Goal: Task Accomplishment & Management: Use online tool/utility

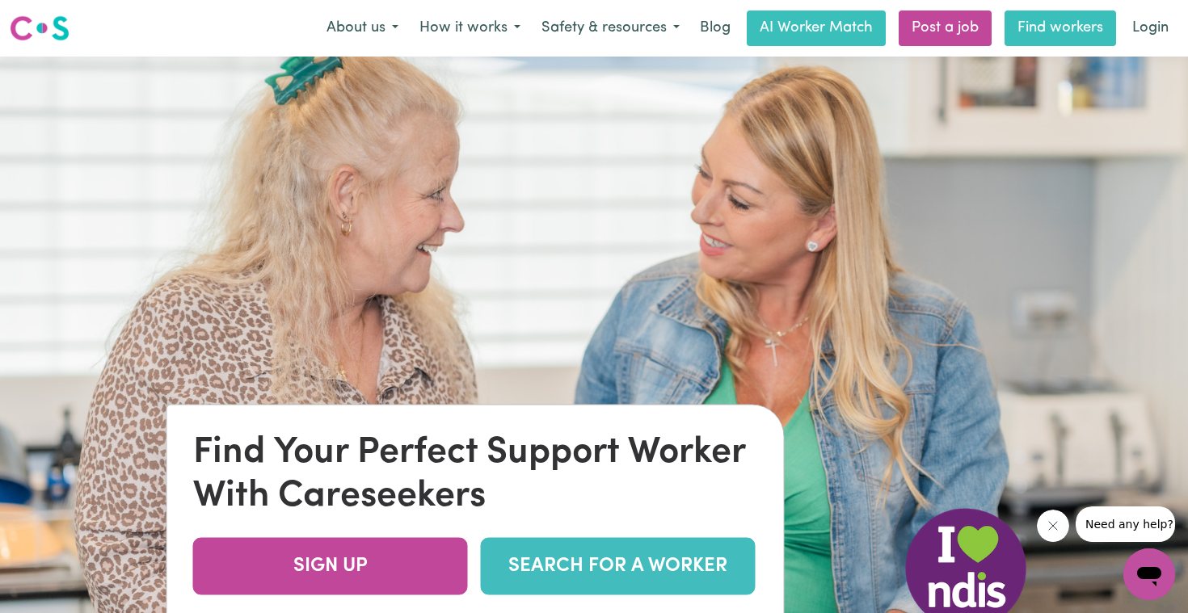
click at [1050, 30] on link "Find workers" at bounding box center [1060, 29] width 112 height 36
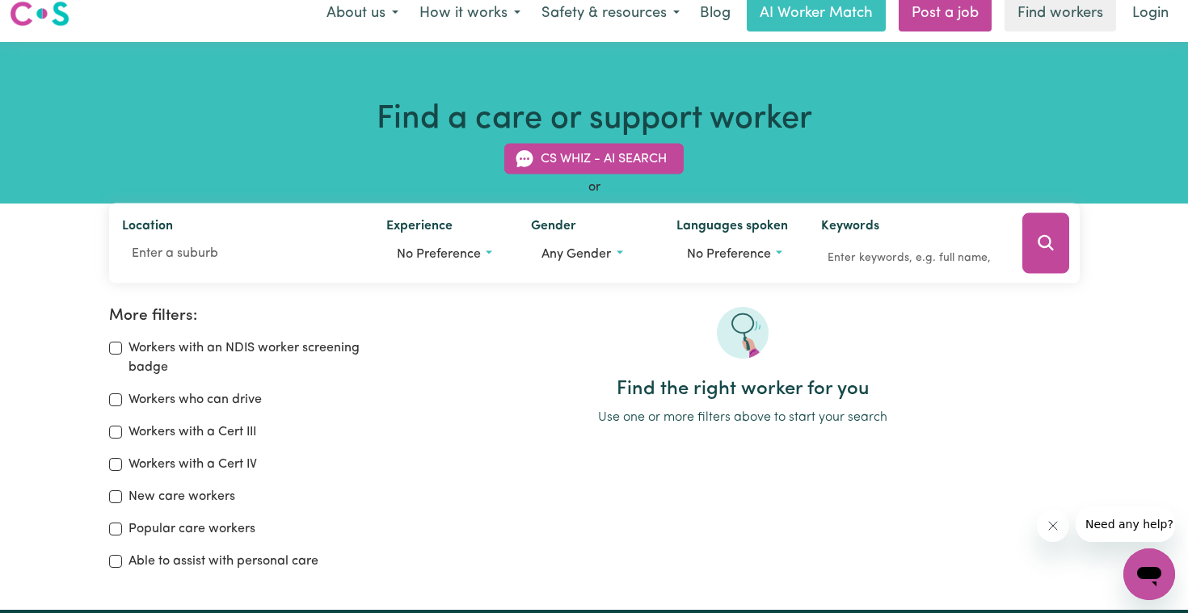
scroll to position [16, 0]
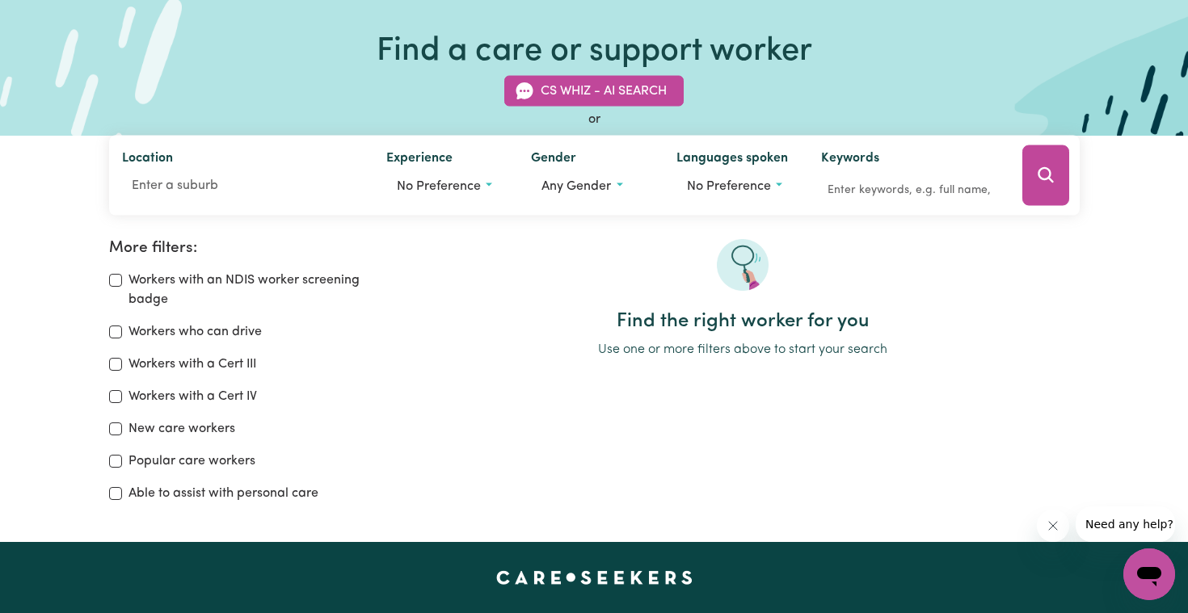
click at [317, 276] on label "Workers with an NDIS worker screening badge" at bounding box center [257, 290] width 259 height 39
click at [122, 276] on input "Workers with an NDIS worker screening badge" at bounding box center [115, 280] width 13 height 13
checkbox input "true"
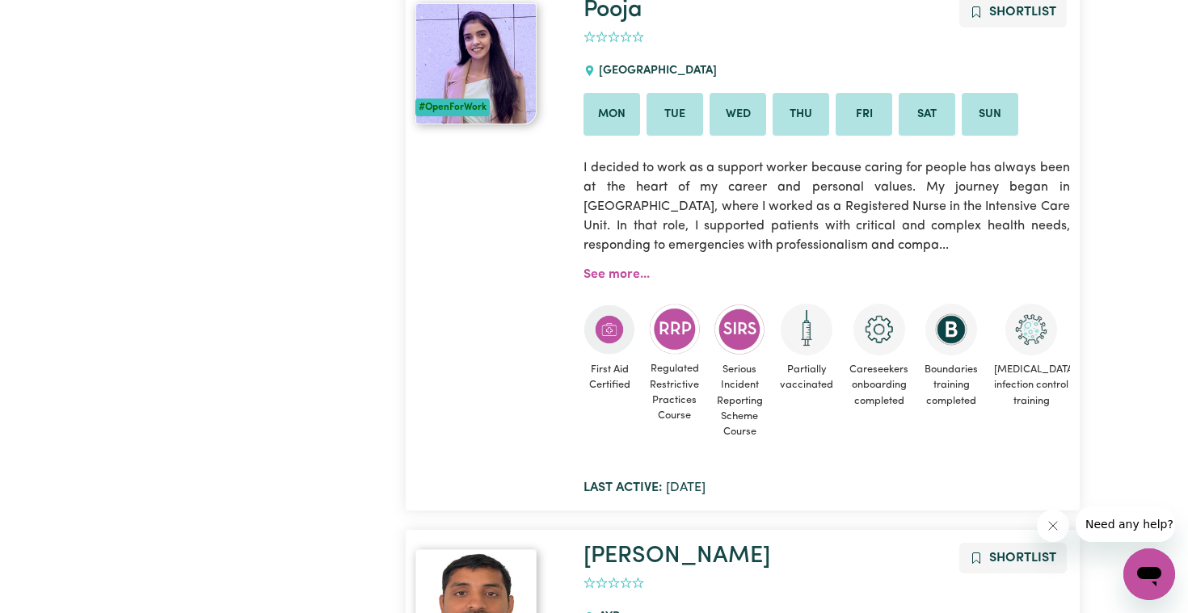
scroll to position [1591, 0]
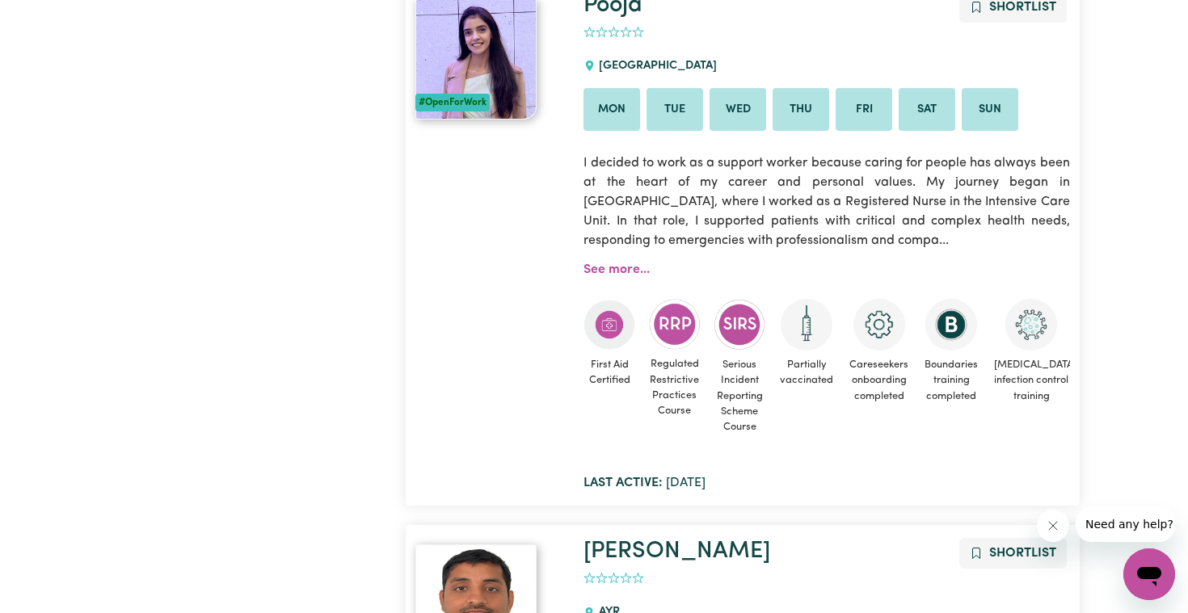
click at [474, 43] on img at bounding box center [475, 58] width 121 height 121
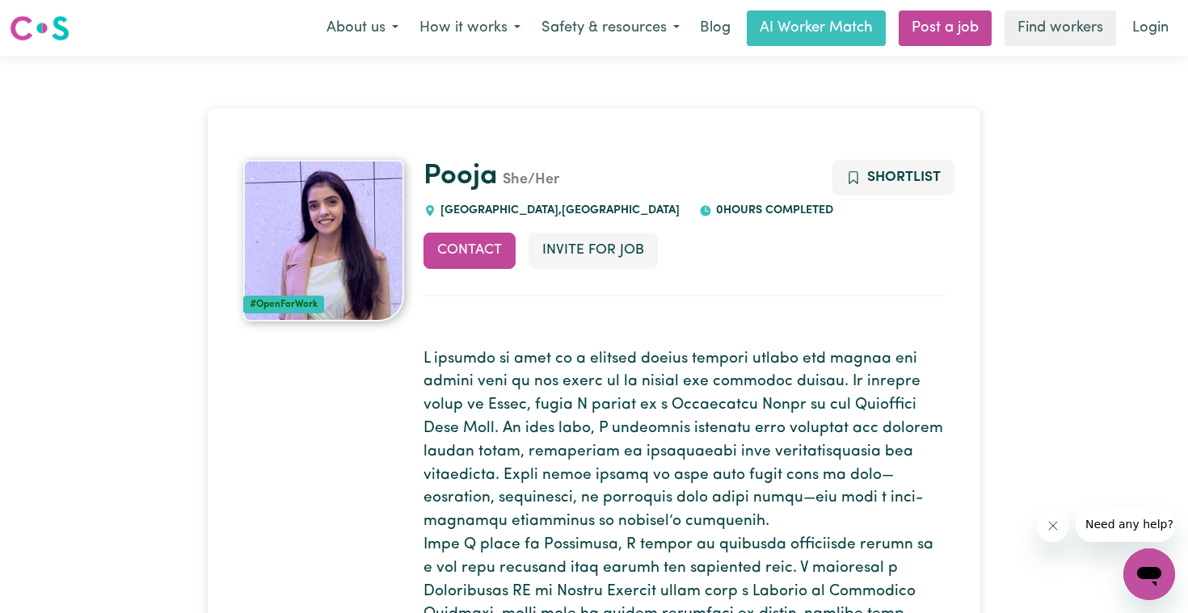
click at [338, 295] on img at bounding box center [323, 241] width 161 height 162
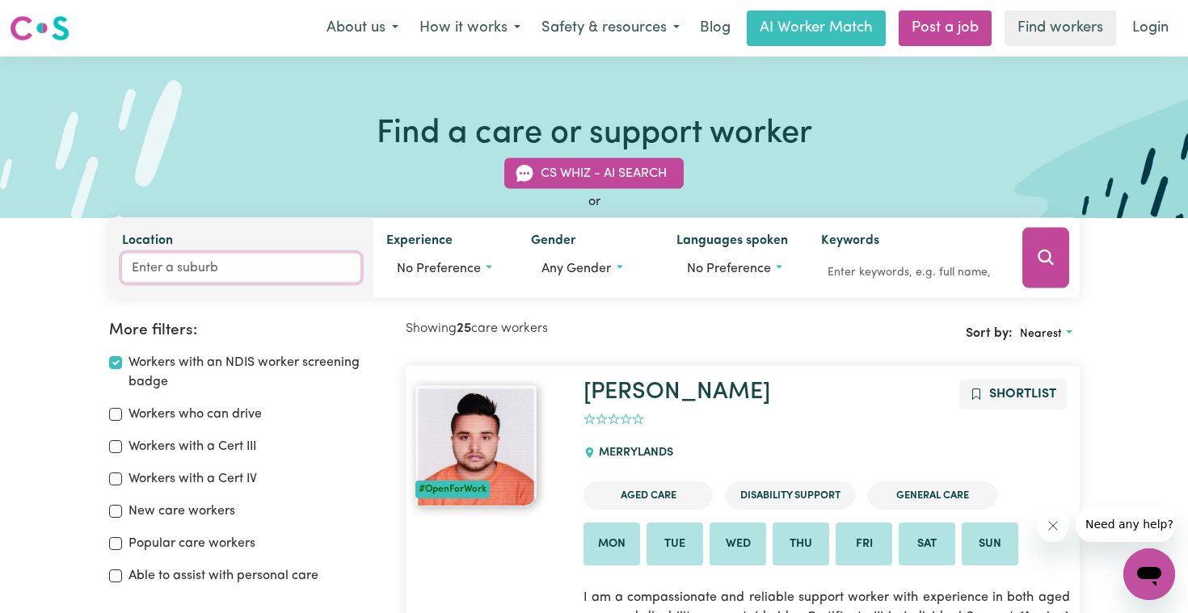
click at [276, 259] on input "Location" at bounding box center [241, 268] width 238 height 29
type input "2"
type input "cas"
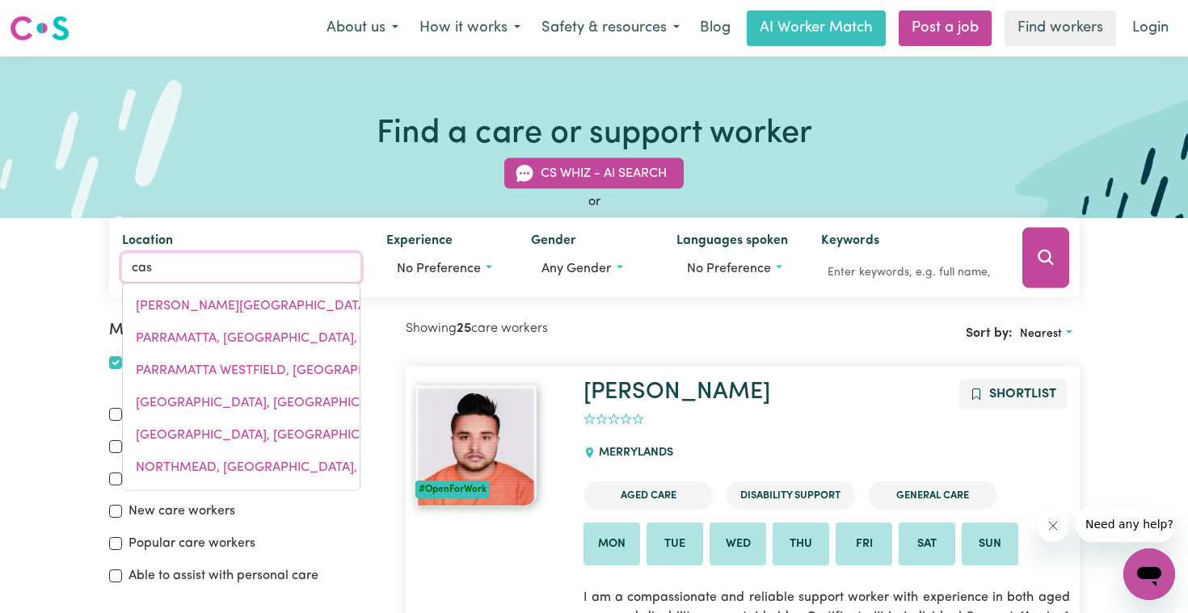
type input "casCADE, New South Wales, 2453"
type input "cast"
type input "castle"
type input "castle COVE, New South Wales, 2069"
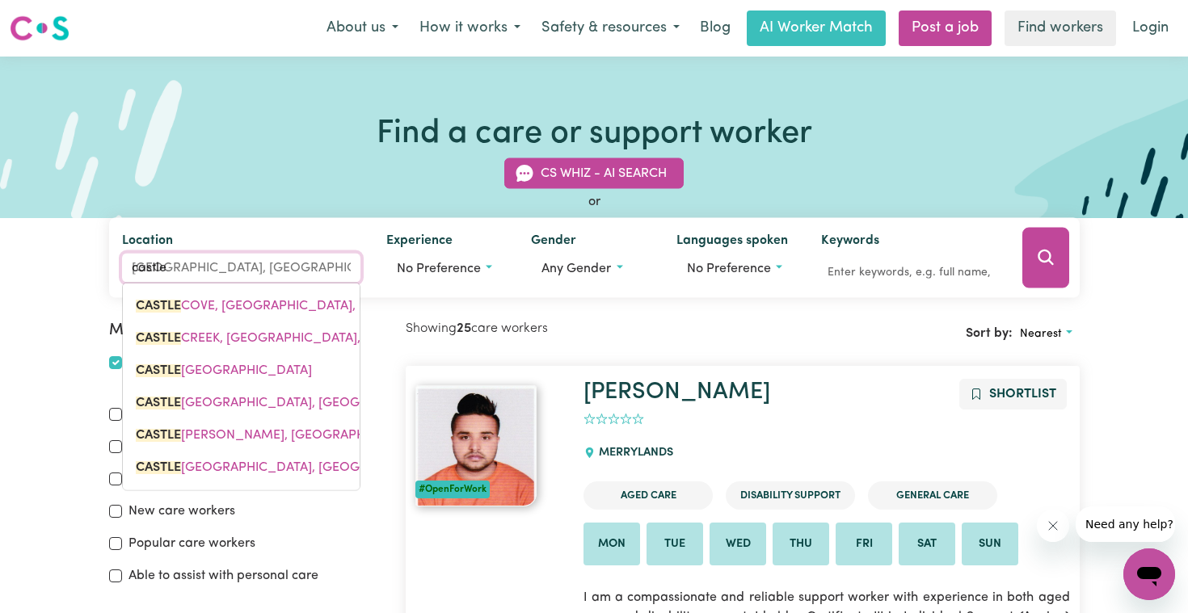
type input "castle h"
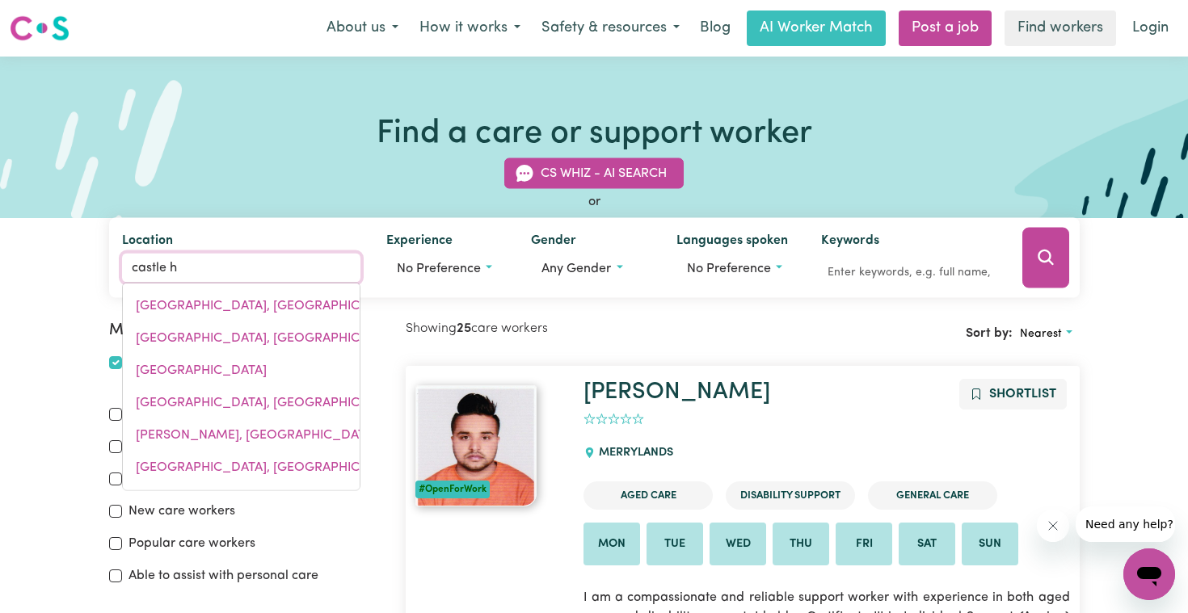
type input "castle hILL, New South Wales, 2154"
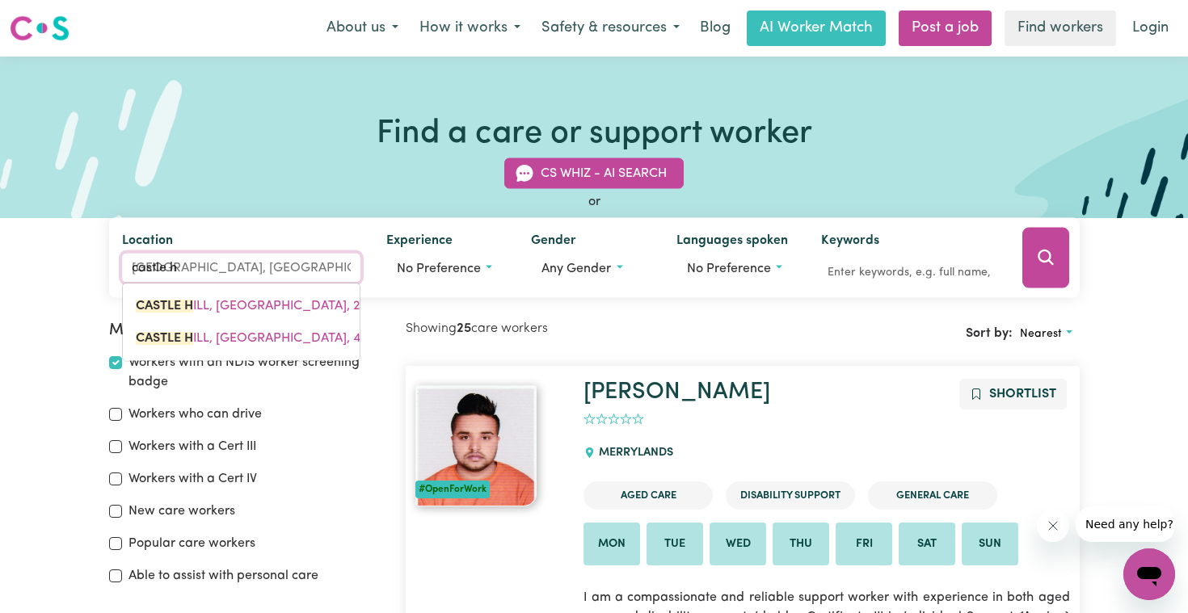
type input "castle hi"
type input "castle hiLL, New South Wales, 2154"
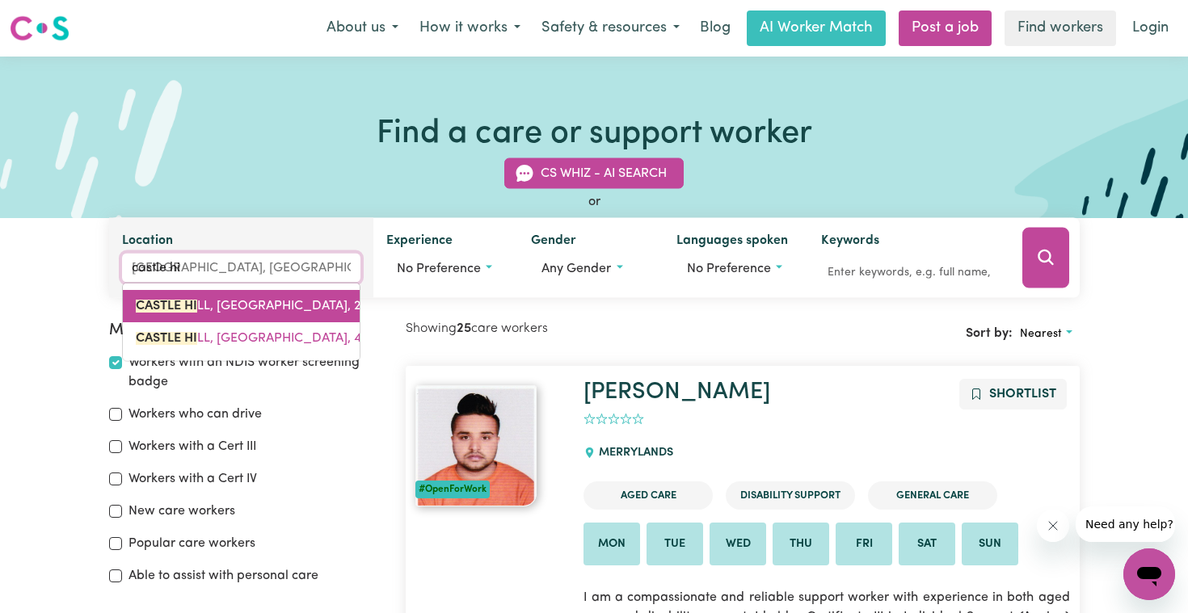
type input "castle hil"
type input "castle hilL, New South Wales, 2154"
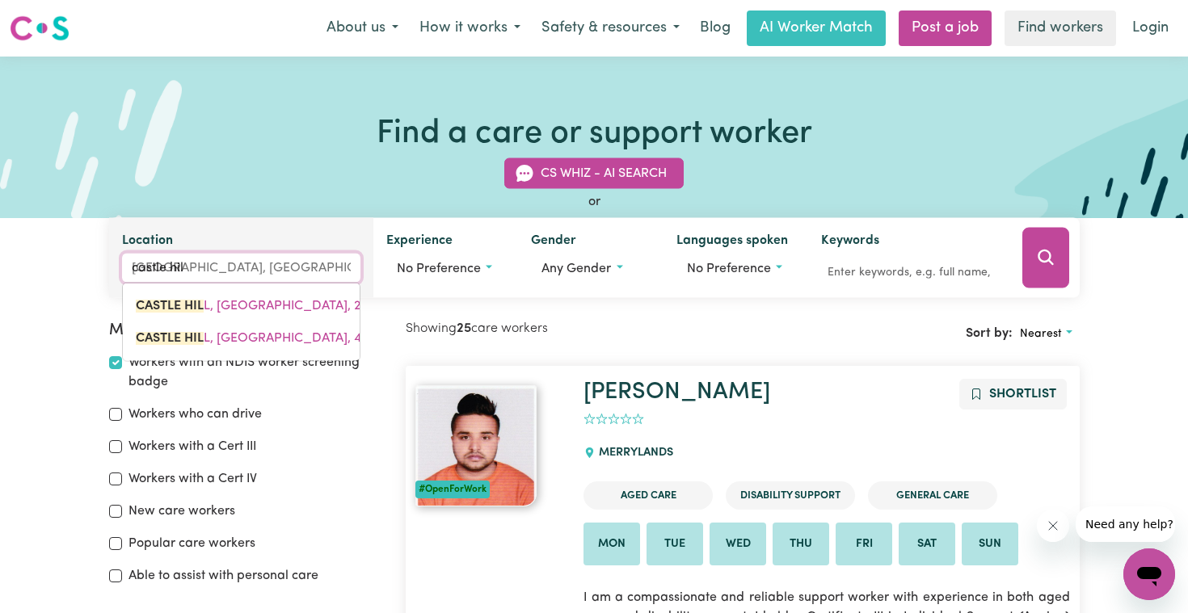
type input "castle hill"
type input "castle hill, New South Wales, 2154"
click at [276, 300] on span "CASTLE HILL , New South Wales, 2154" at bounding box center [286, 306] width 301 height 13
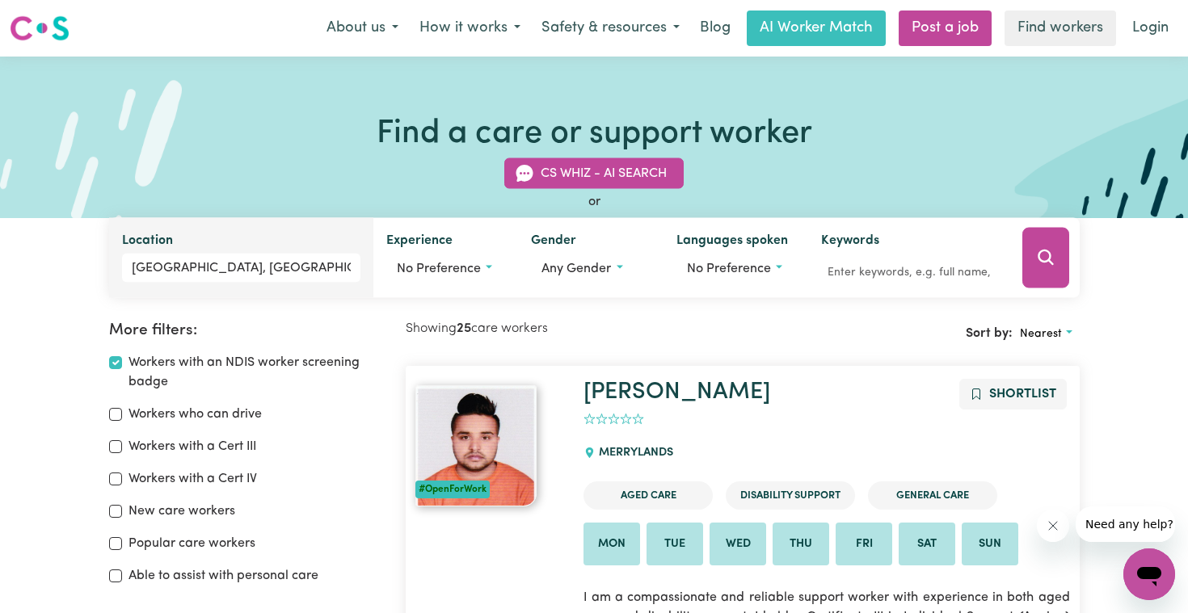
click at [112, 415] on input "Workers who can drive" at bounding box center [115, 414] width 13 height 13
checkbox input "true"
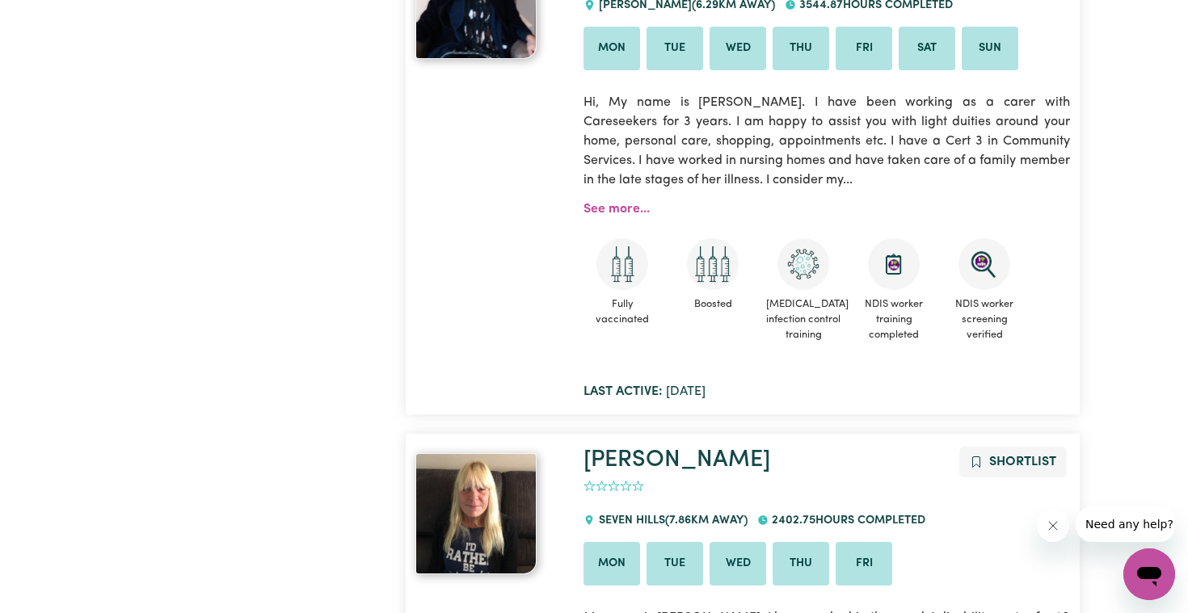
scroll to position [2531, 0]
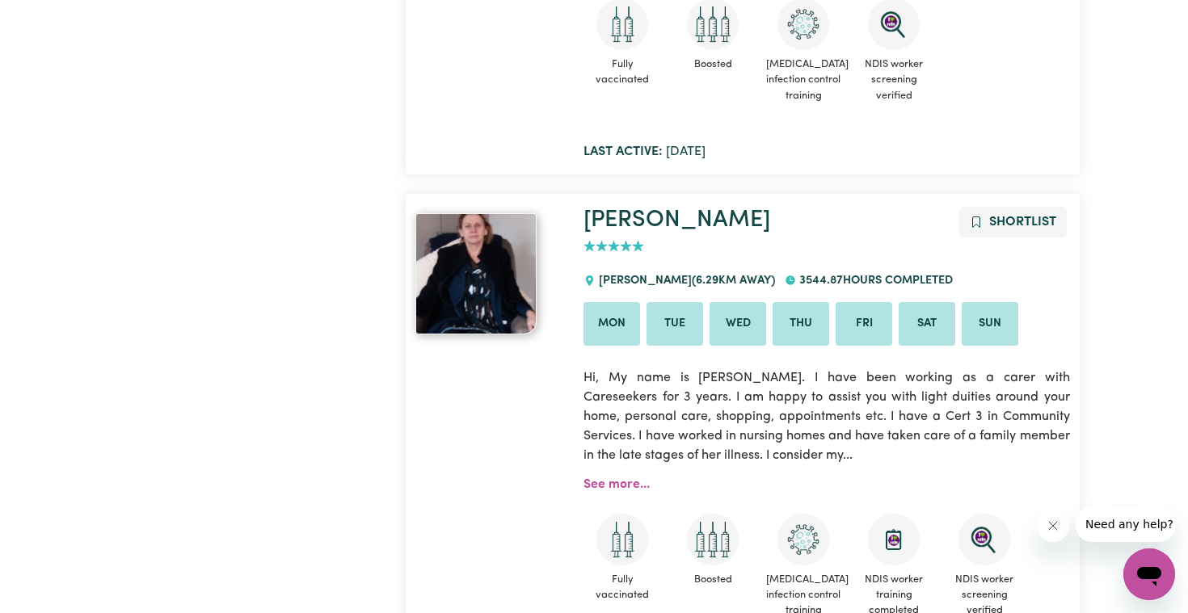
click at [504, 226] on img at bounding box center [475, 273] width 121 height 121
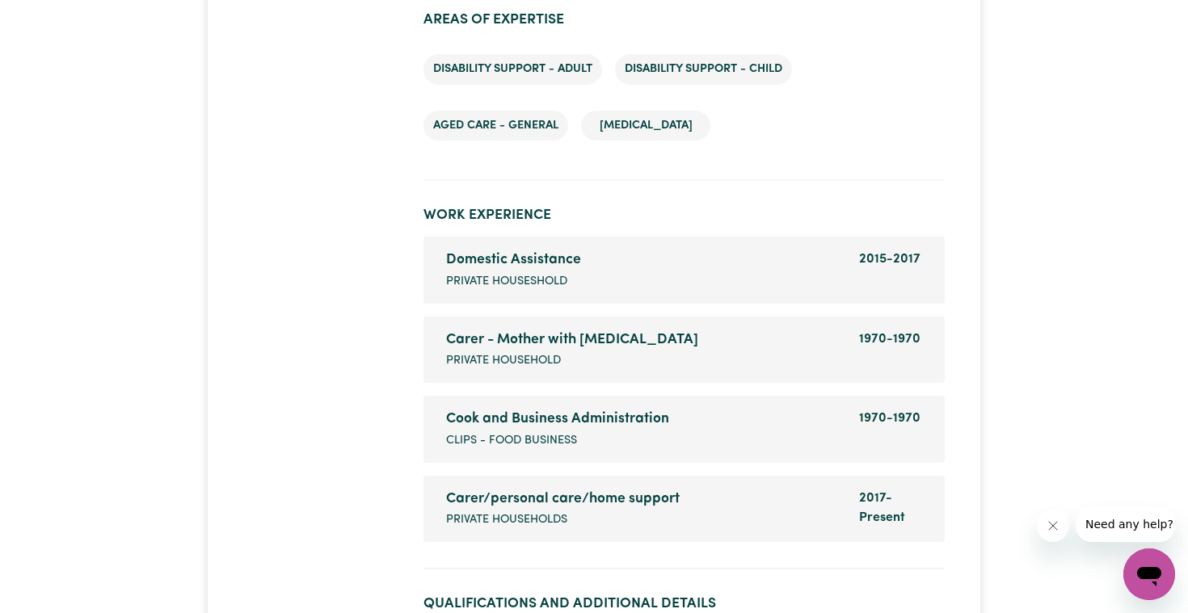
scroll to position [2167, 0]
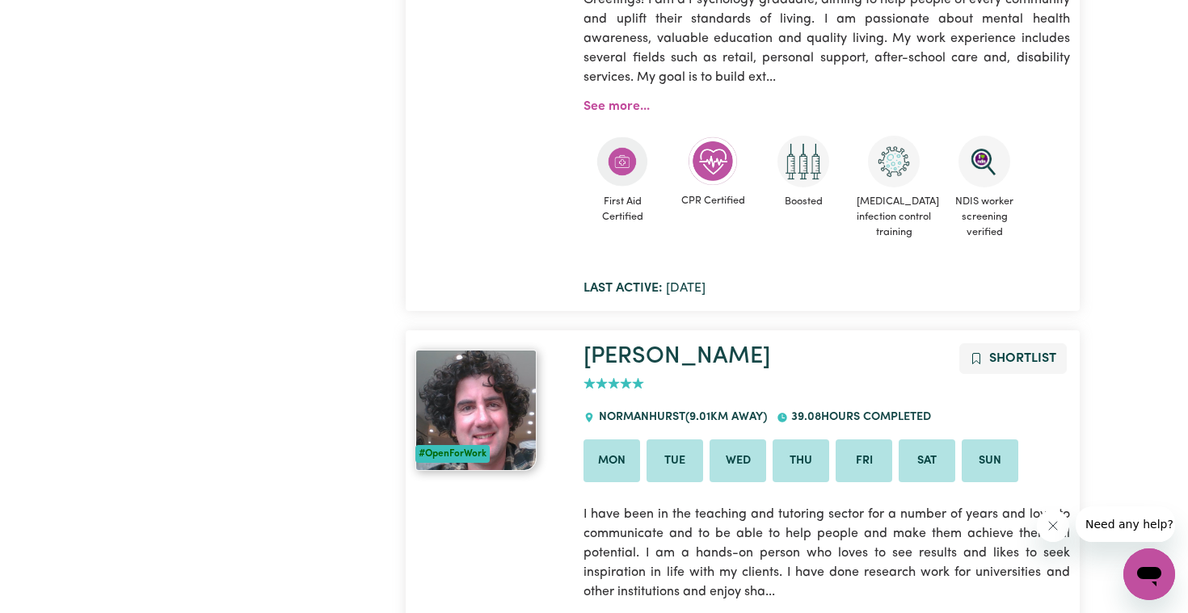
scroll to position [3657, 0]
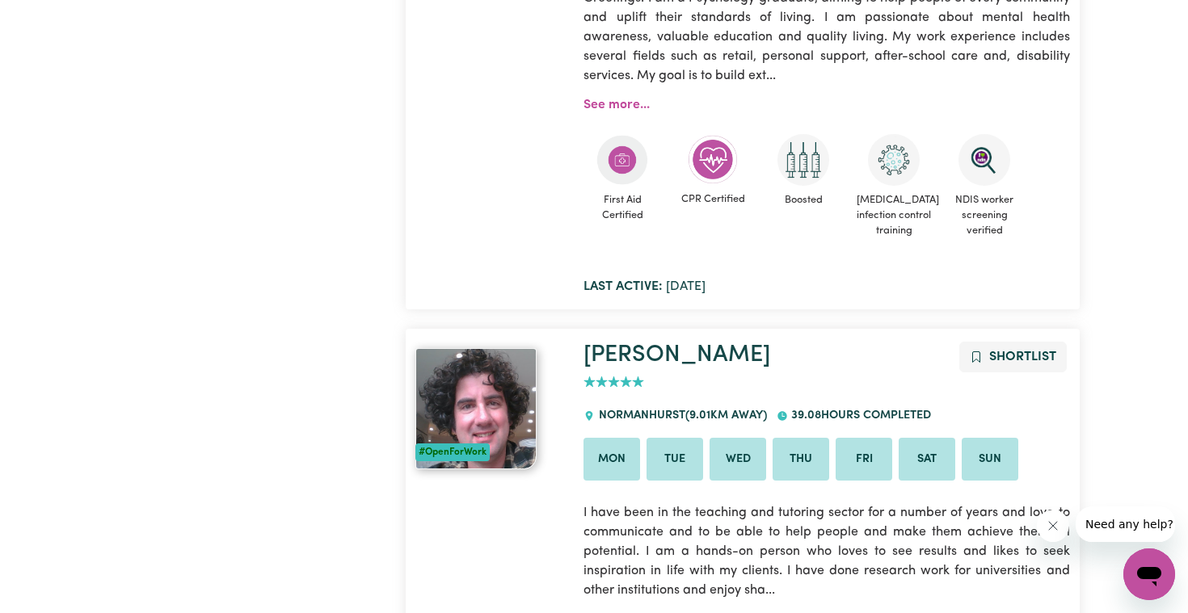
click at [487, 159] on div "#OpenForWork" at bounding box center [490, 61] width 168 height 470
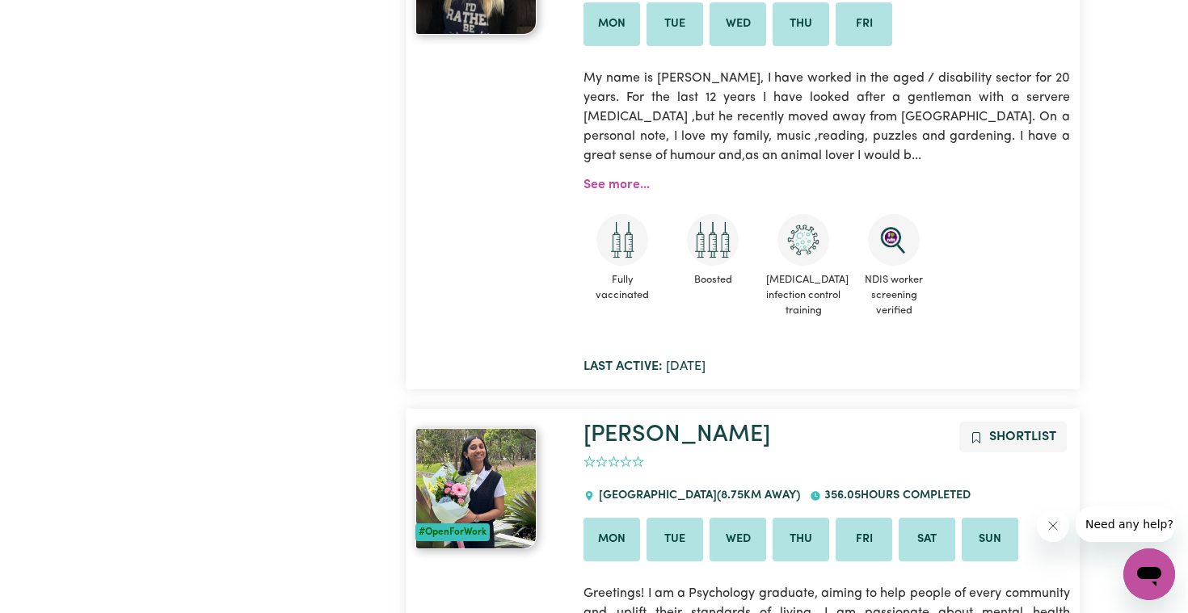
scroll to position [3010, 0]
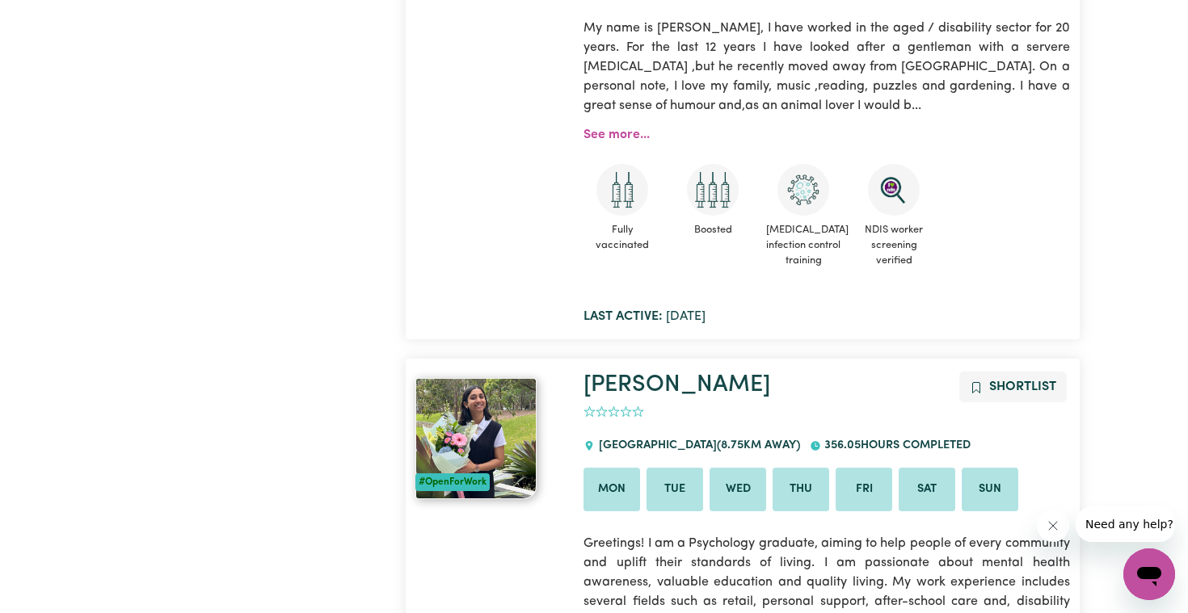
click at [476, 436] on img at bounding box center [475, 438] width 121 height 121
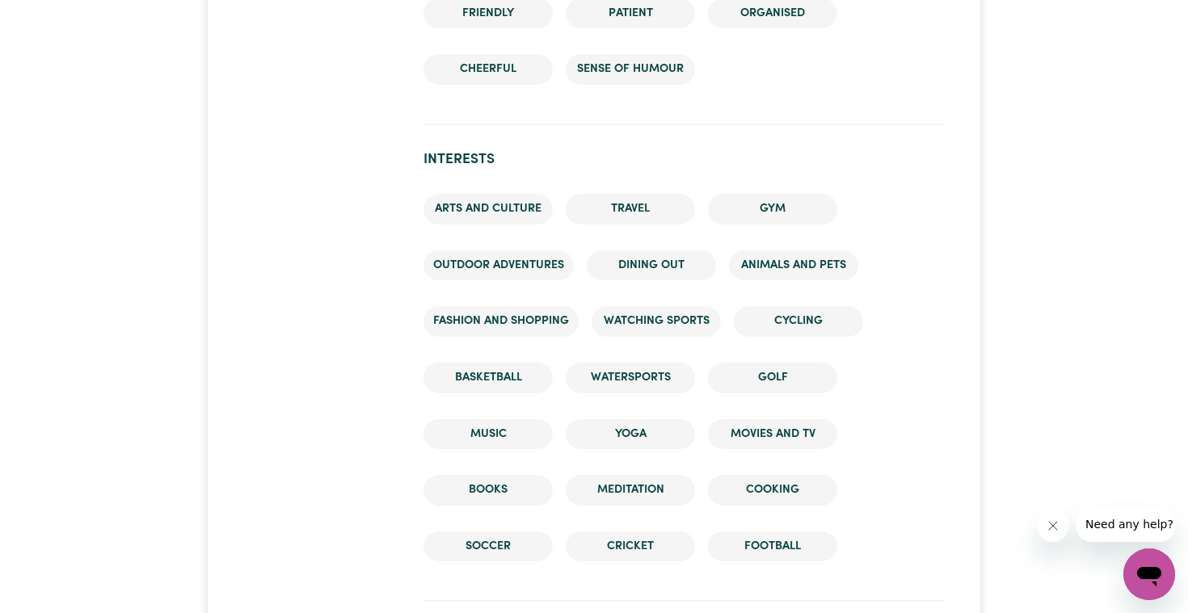
scroll to position [2042, 0]
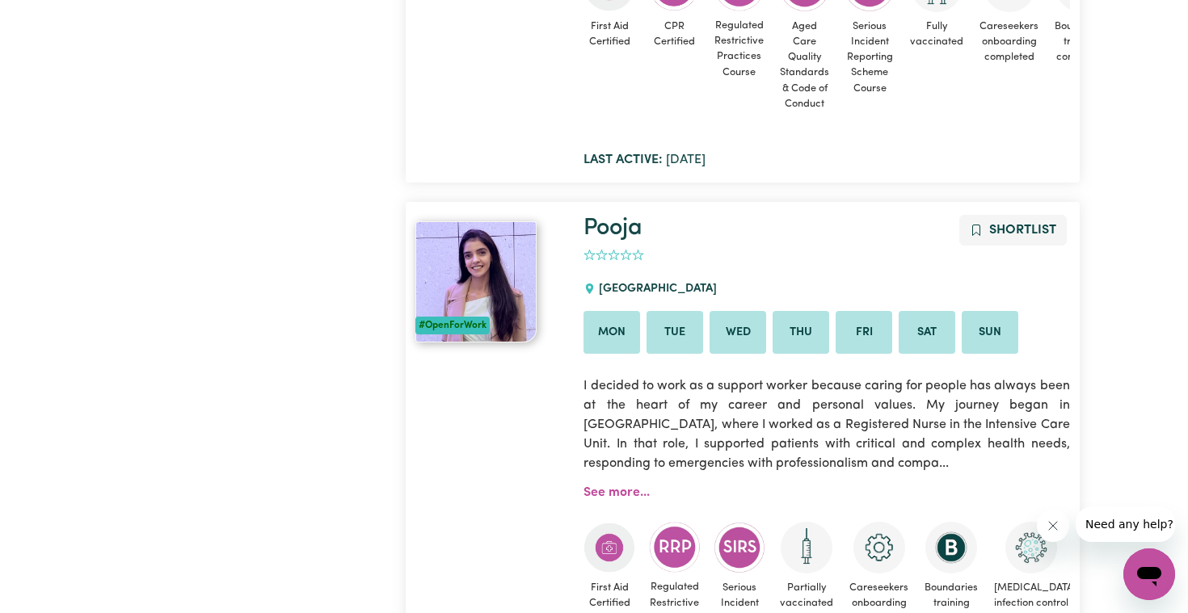
scroll to position [1381, 0]
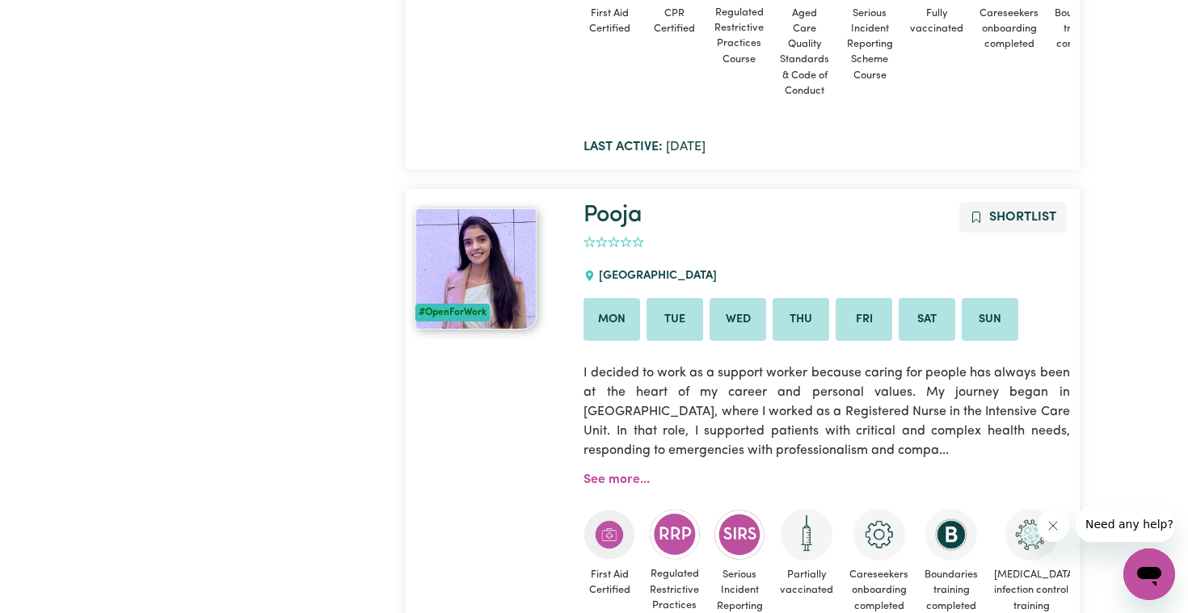
click at [525, 257] on img at bounding box center [475, 268] width 121 height 121
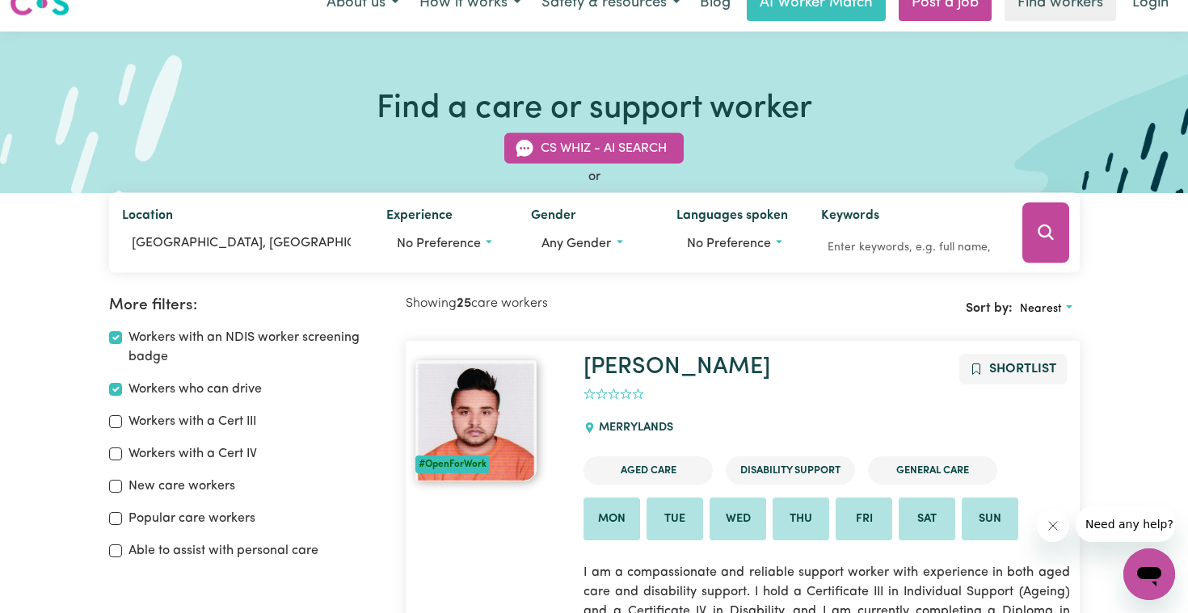
scroll to position [23, 0]
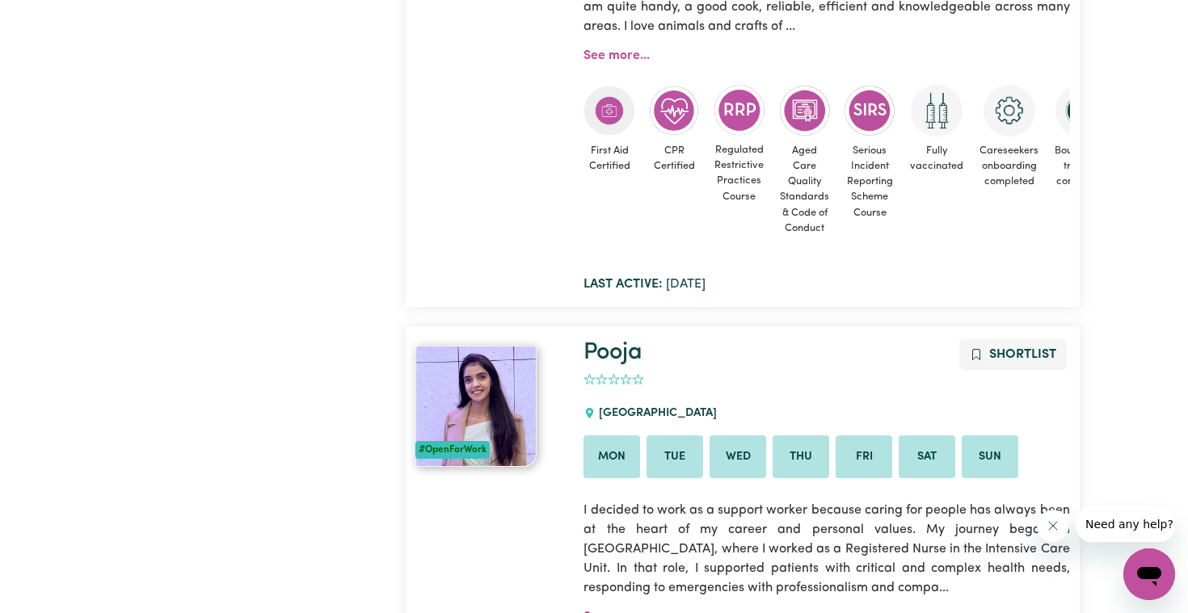
scroll to position [1294, 0]
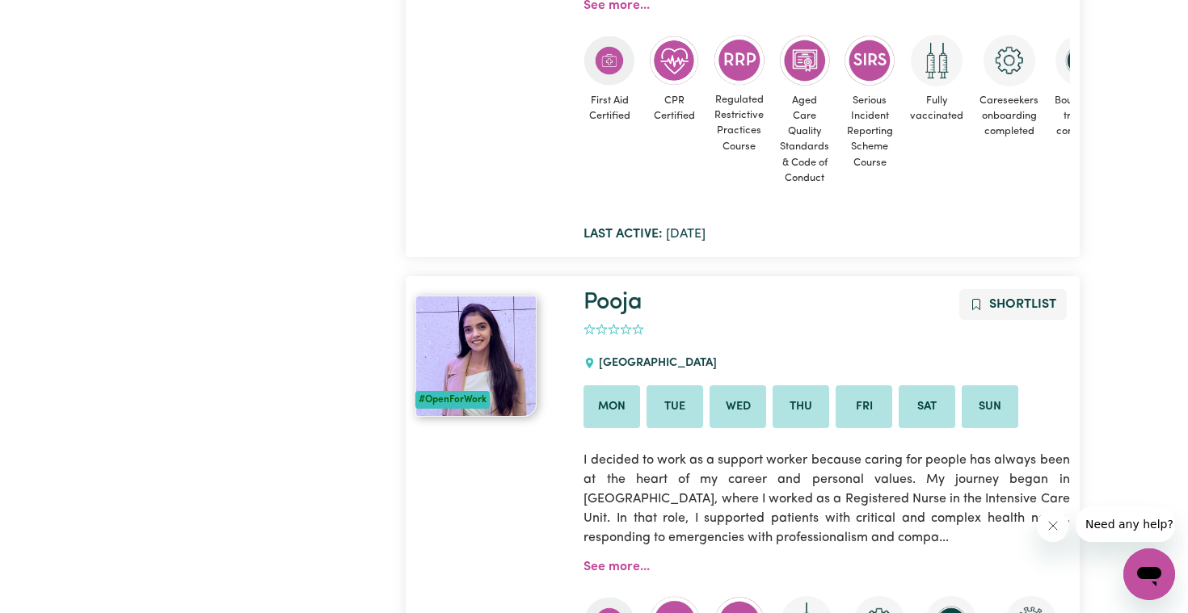
click at [622, 400] on li "Mon" at bounding box center [611, 407] width 57 height 44
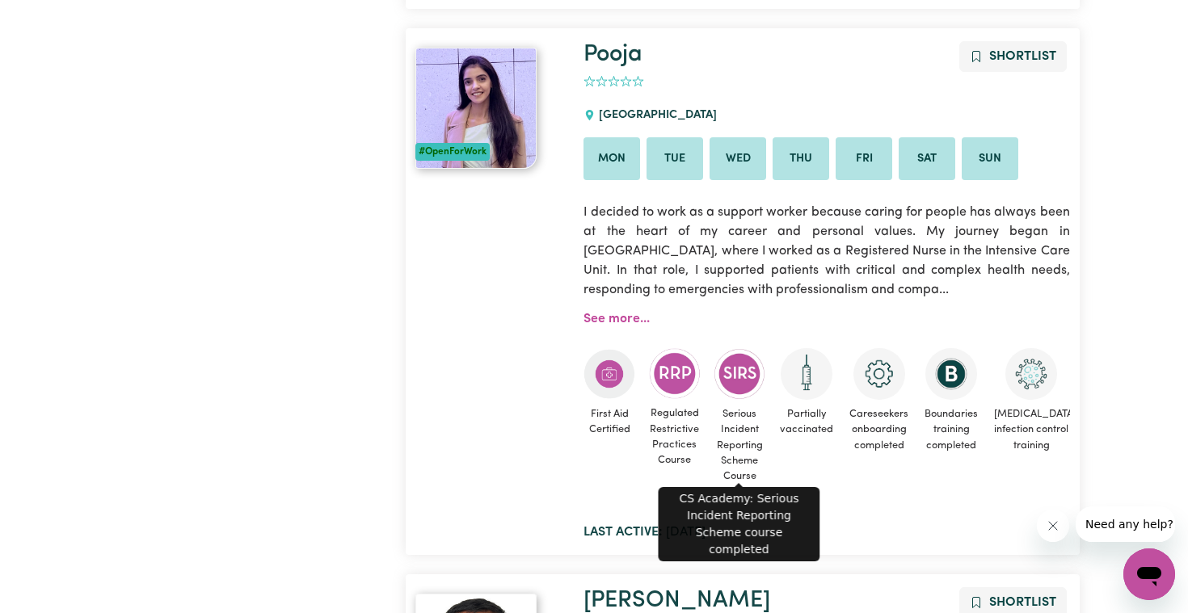
scroll to position [1543, 0]
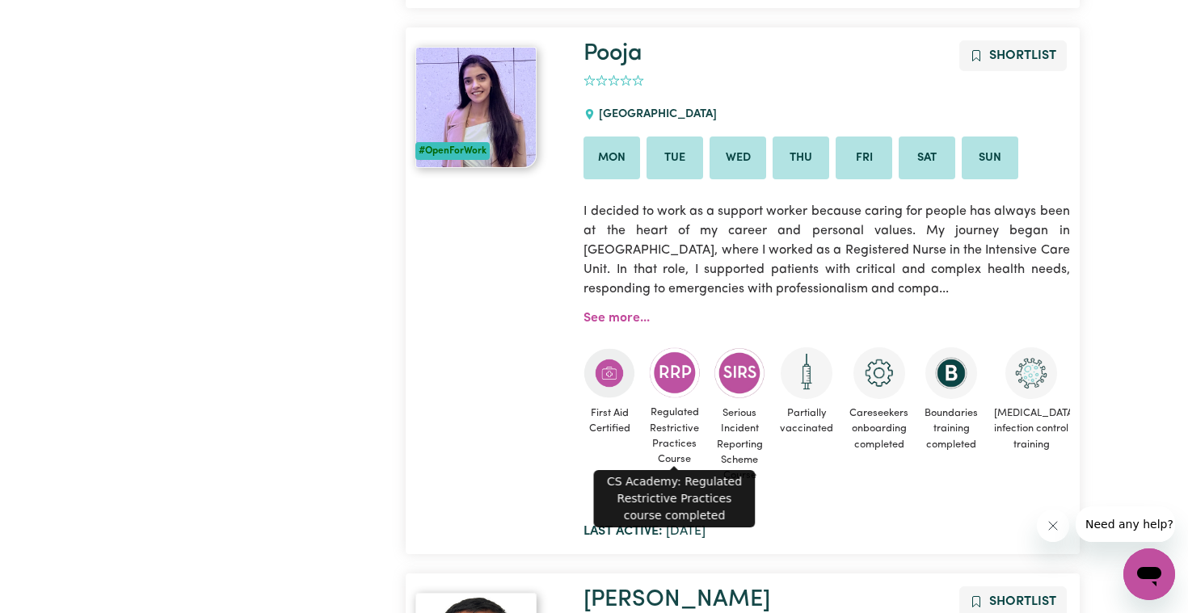
click at [679, 373] on img at bounding box center [675, 372] width 52 height 51
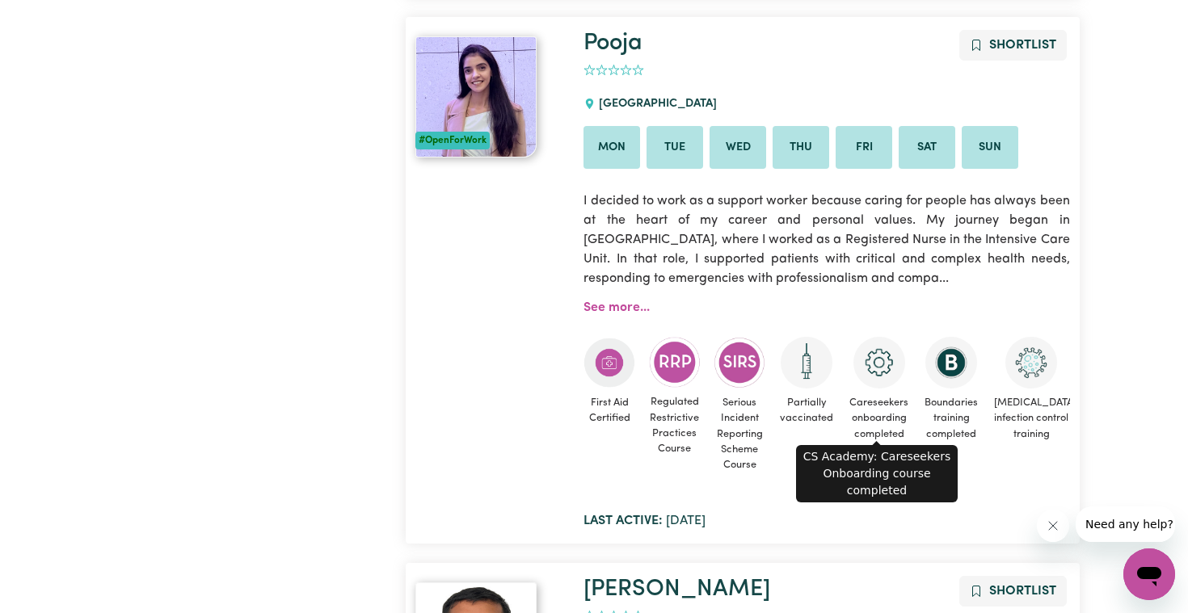
scroll to position [0, 0]
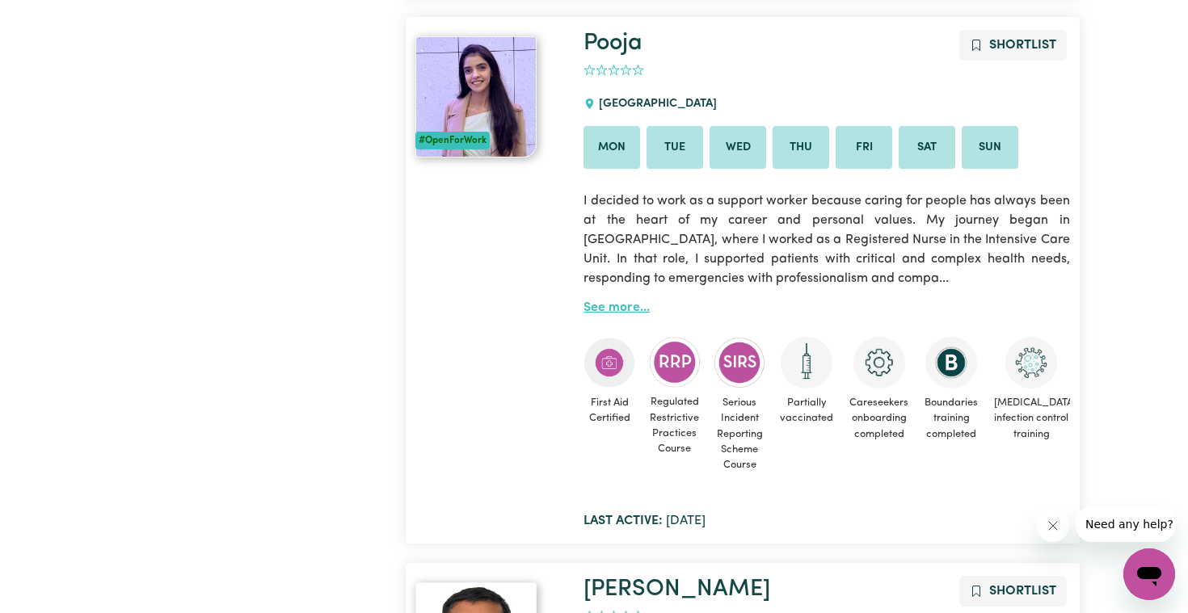
click at [624, 301] on link "See more..." at bounding box center [616, 307] width 66 height 13
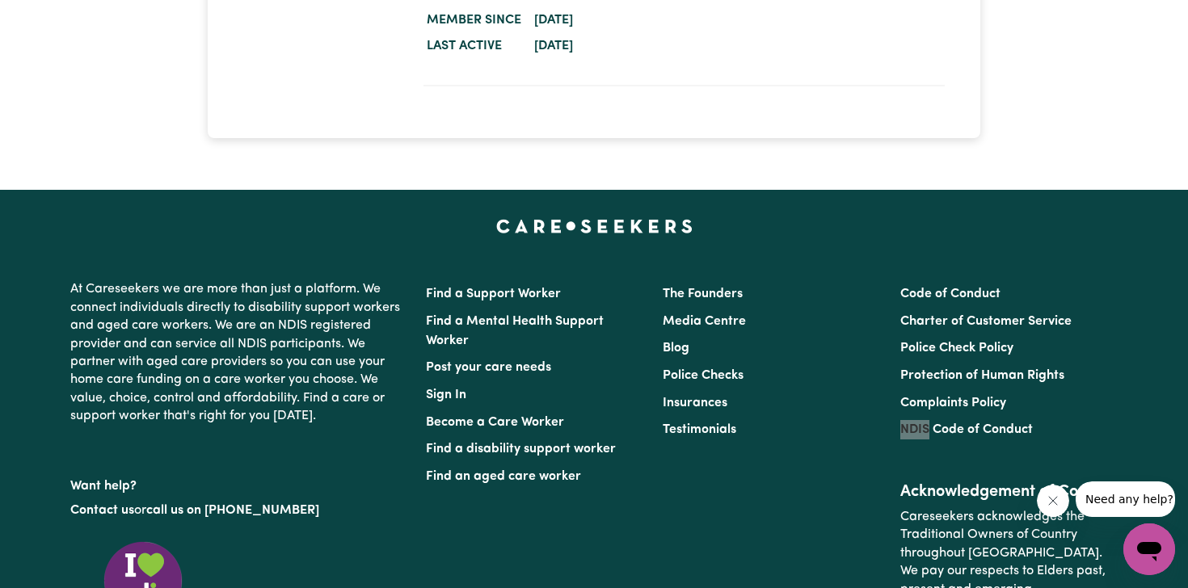
scroll to position [1001, 0]
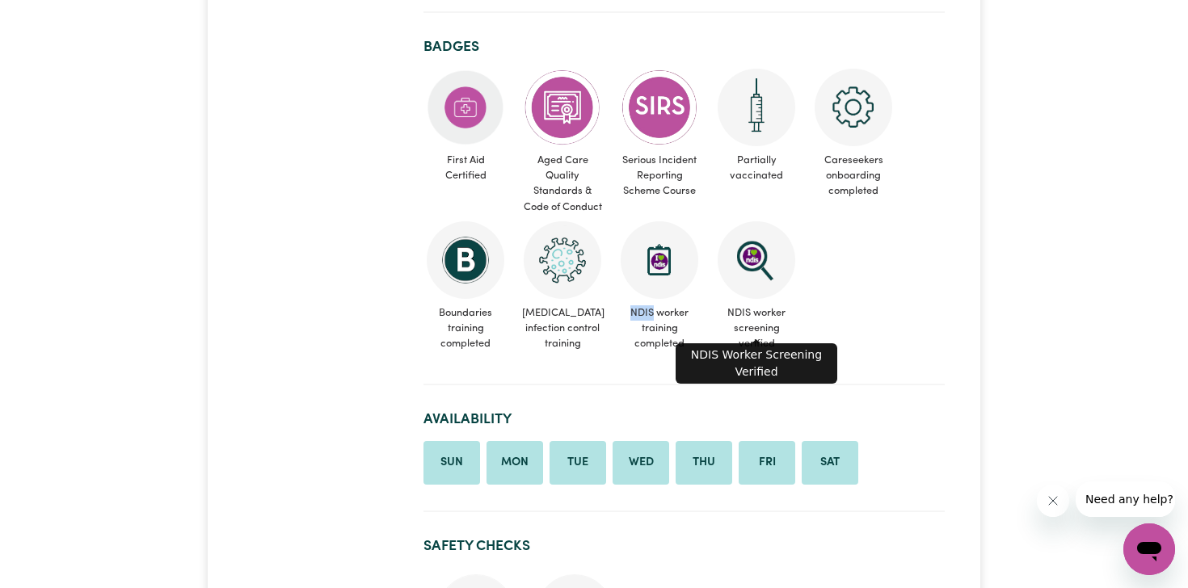
click at [758, 264] on img at bounding box center [757, 260] width 78 height 78
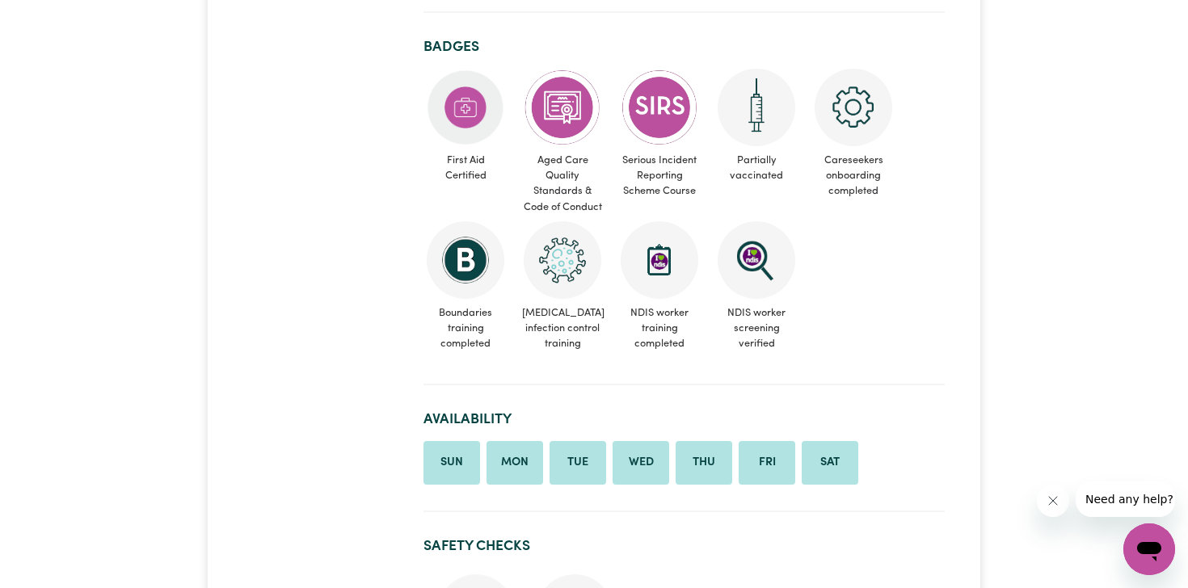
click at [837, 265] on ul "First Aid Certified Aged Care Quality Standards & Code of Conduct Serious Incid…" at bounding box center [683, 213] width 521 height 289
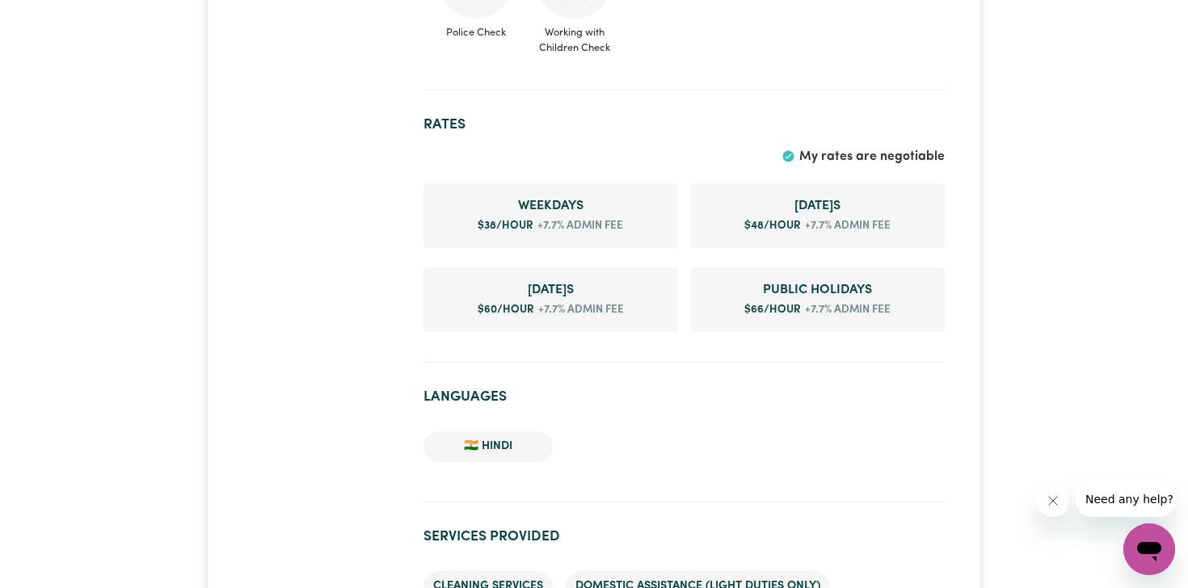
scroll to position [1636, 0]
click at [792, 149] on icon at bounding box center [788, 156] width 15 height 15
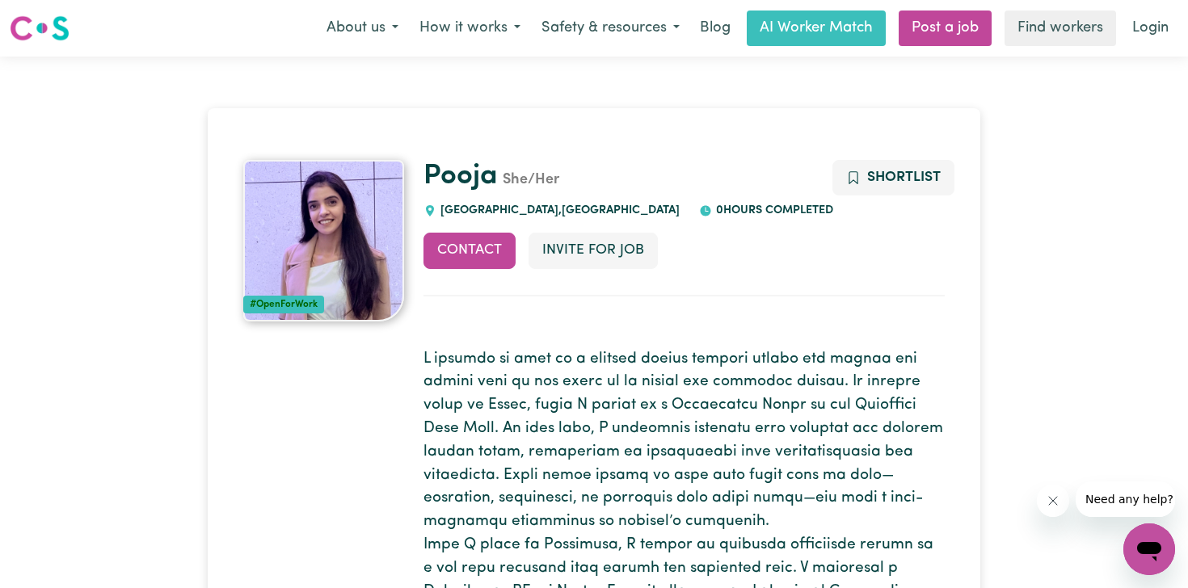
scroll to position [0, 0]
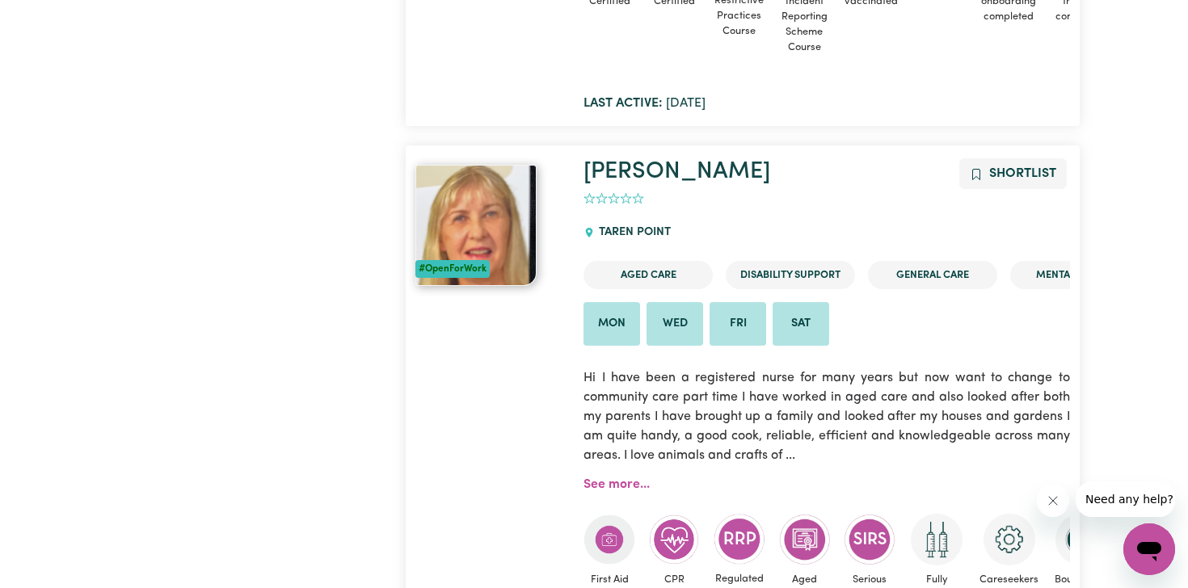
scroll to position [909, 0]
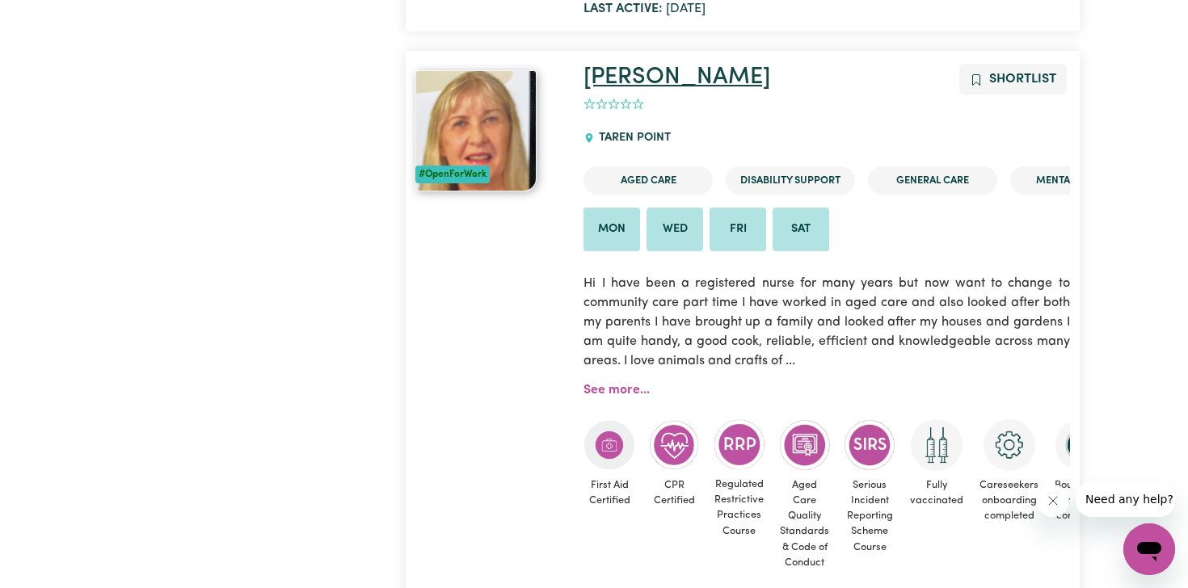
click at [634, 79] on link "Frances" at bounding box center [676, 76] width 187 height 23
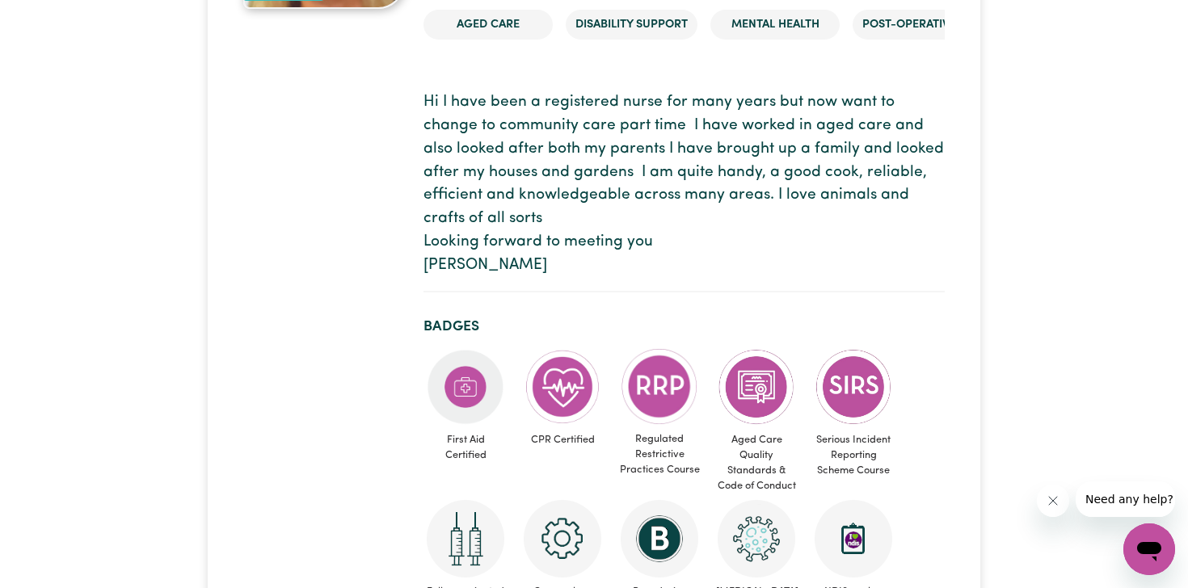
scroll to position [213, 0]
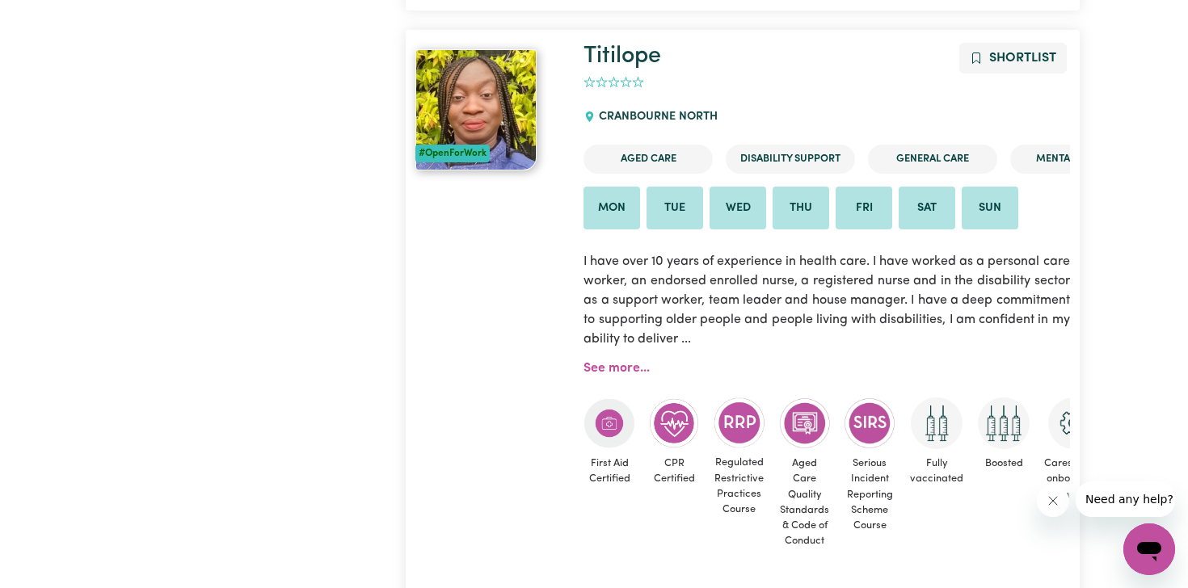
scroll to position [5633, 0]
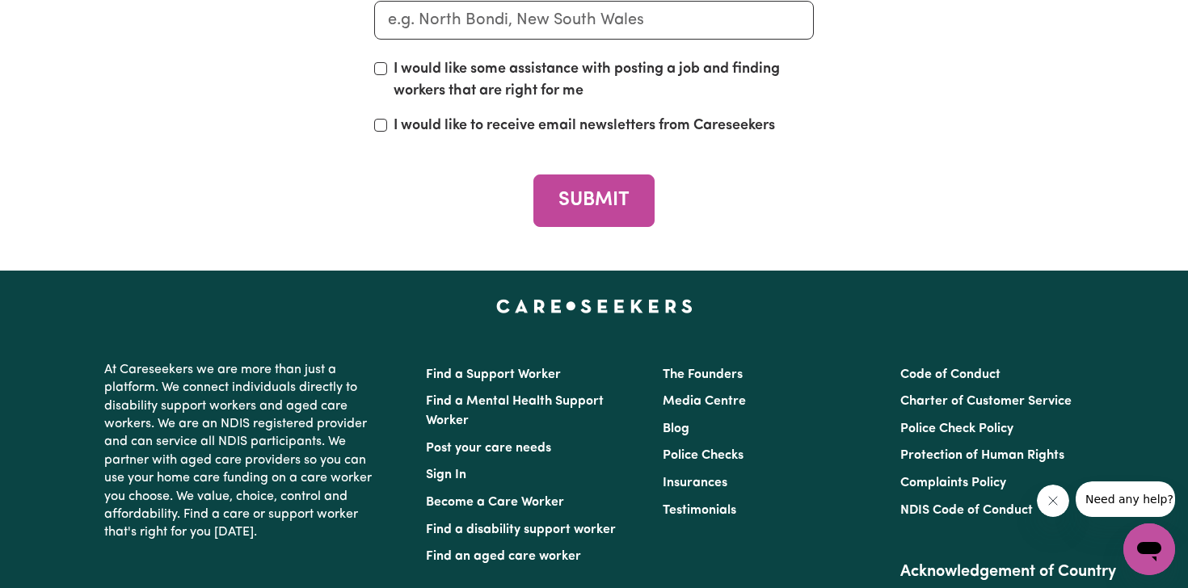
scroll to position [5853, 0]
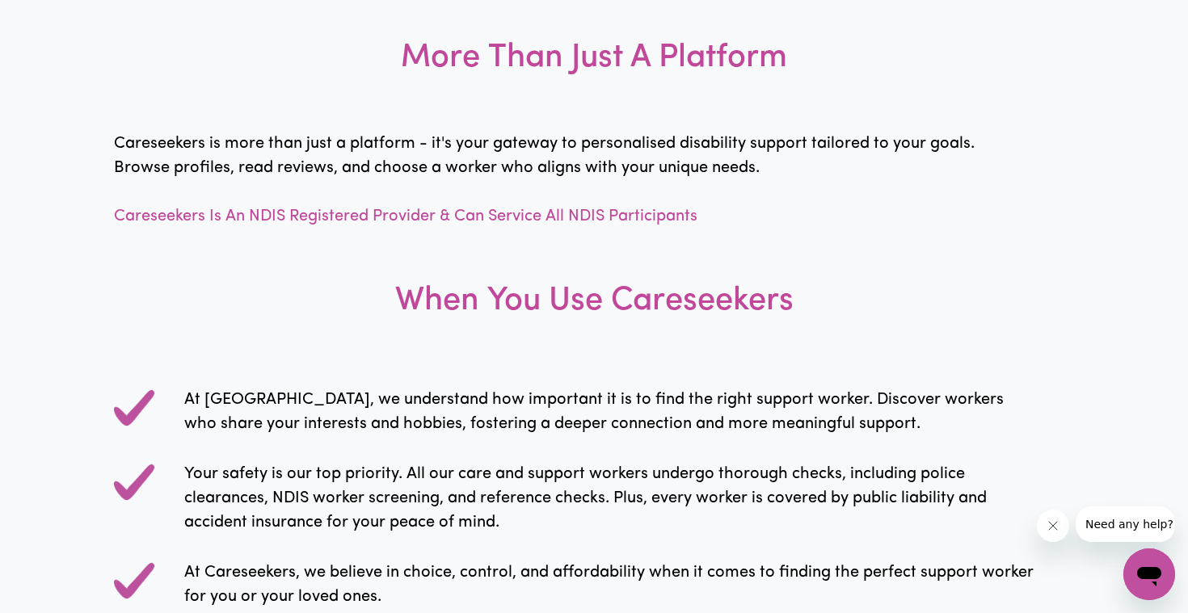
scroll to position [1333, 0]
click at [340, 206] on p "Careseekers is more than just a platform - it's your gateway to personalised di…" at bounding box center [594, 180] width 960 height 97
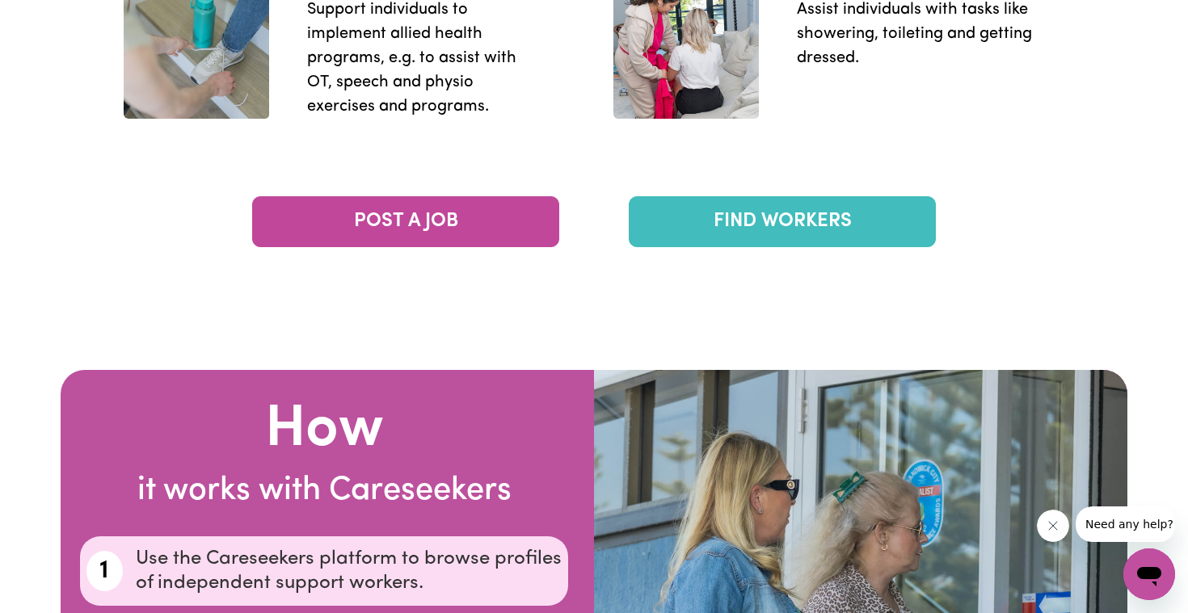
scroll to position [2554, 0]
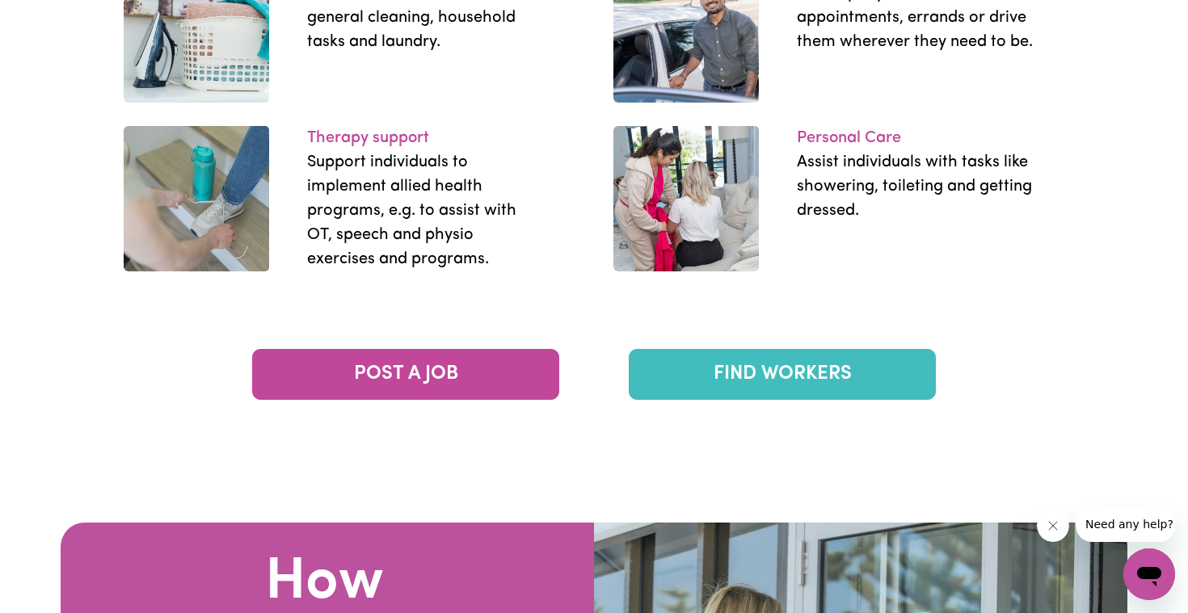
click at [814, 383] on link "FIND WORKERS" at bounding box center [782, 374] width 307 height 51
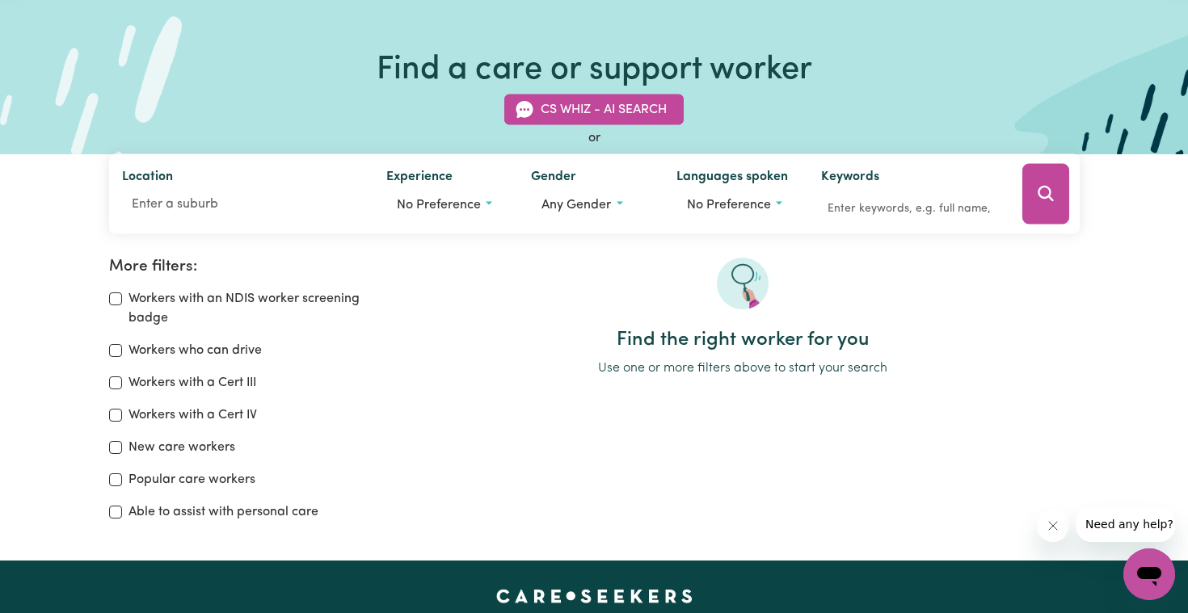
scroll to position [70, 0]
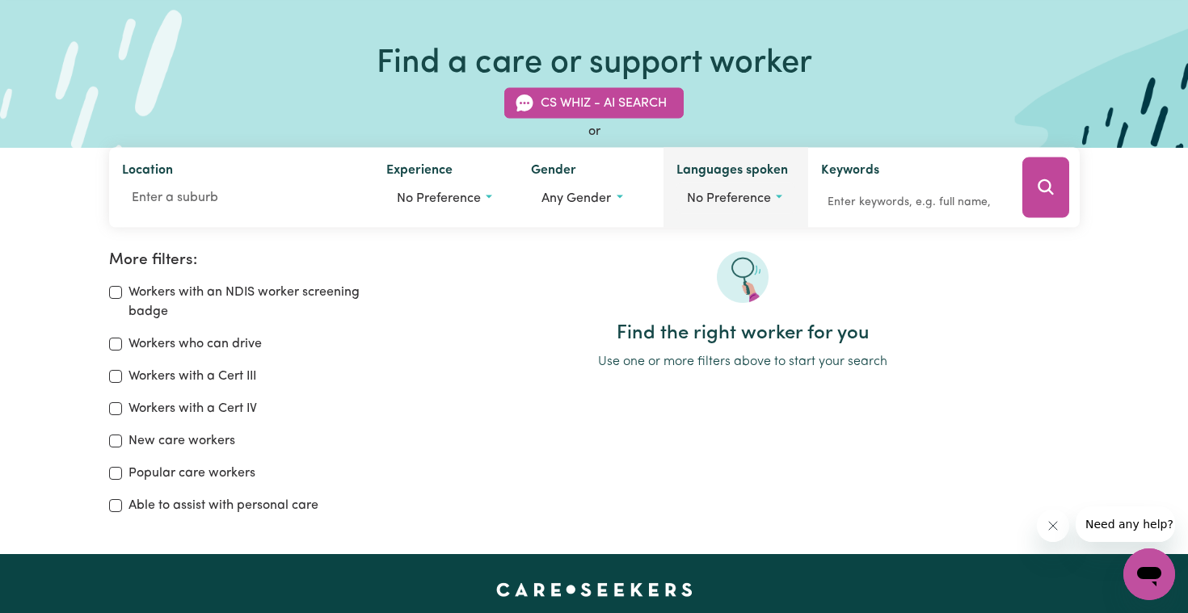
click at [765, 203] on span "No preference" at bounding box center [729, 198] width 84 height 13
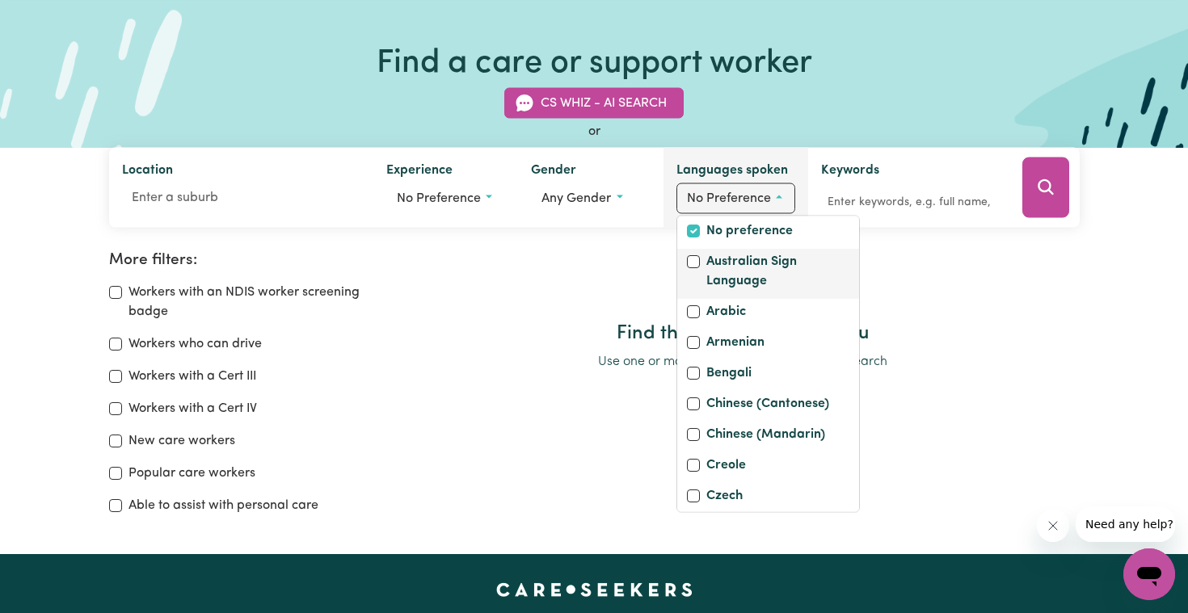
scroll to position [6, 0]
click at [697, 379] on input "Bengali" at bounding box center [693, 372] width 13 height 13
checkbox input "true"
checkbox input "false"
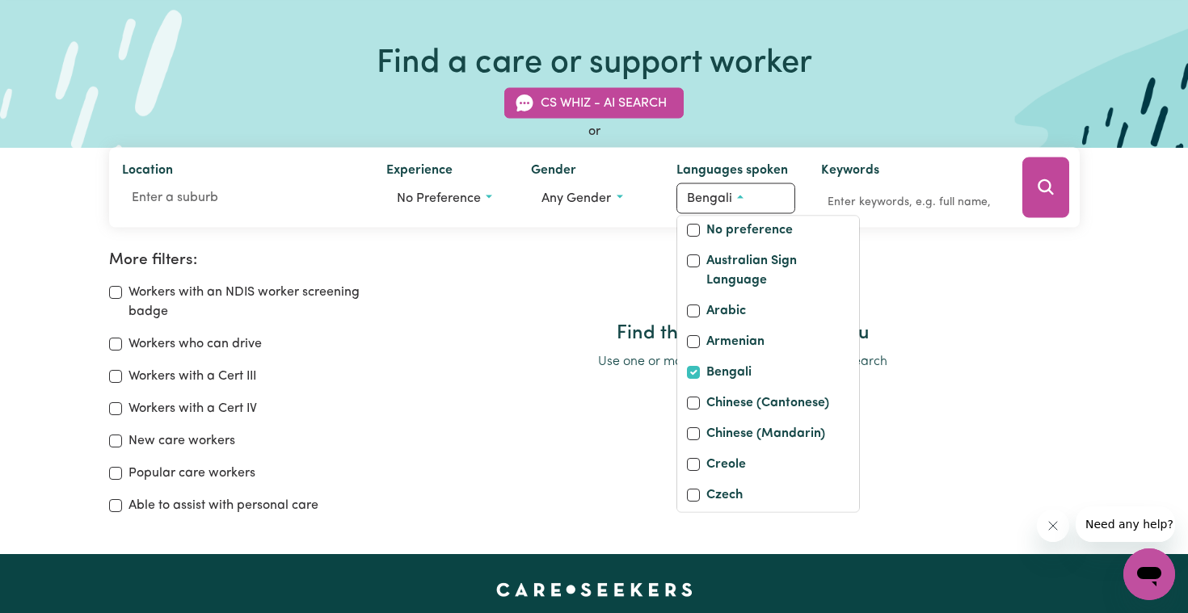
click at [894, 311] on div at bounding box center [743, 286] width 674 height 71
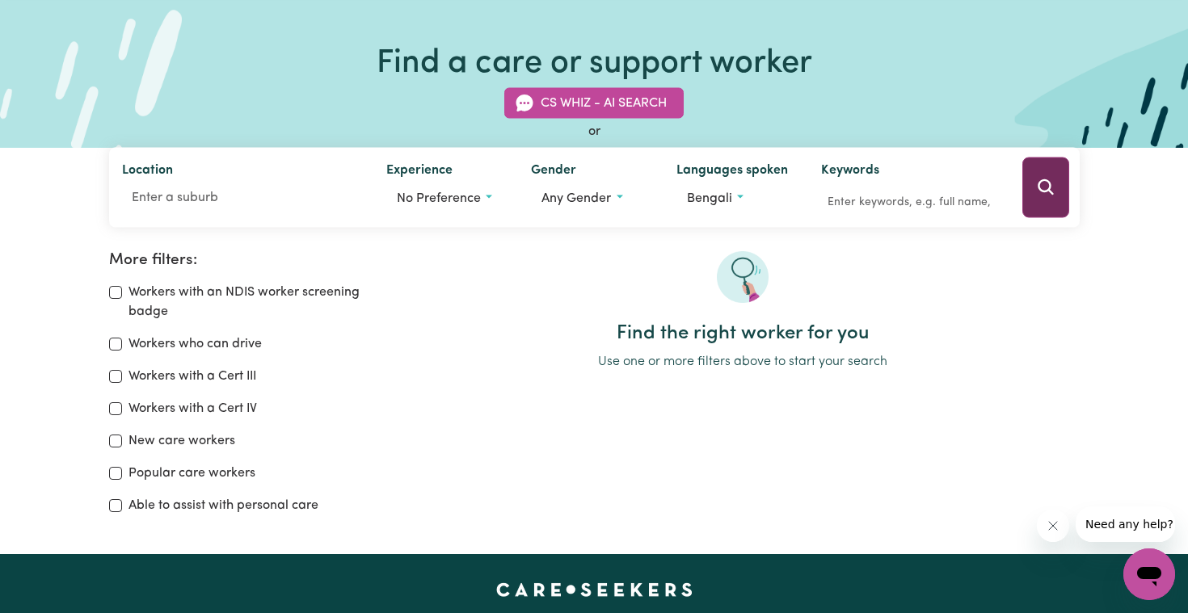
click at [1033, 196] on button "Search" at bounding box center [1045, 188] width 47 height 61
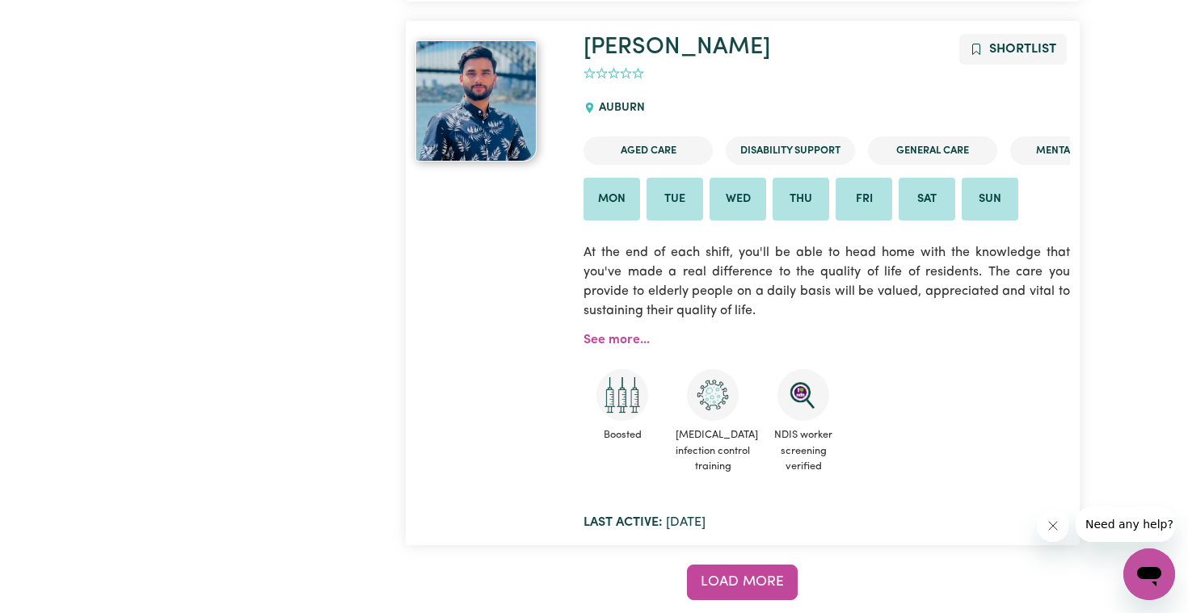
scroll to position [13566, 0]
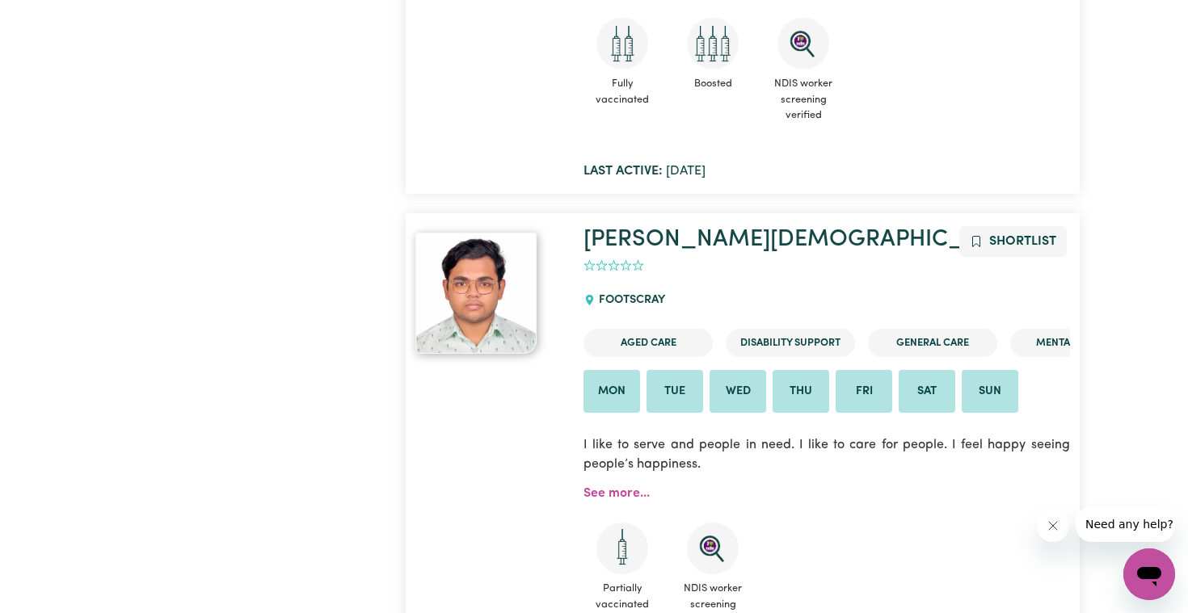
scroll to position [6917, 0]
